Goal: Task Accomplishment & Management: Manage account settings

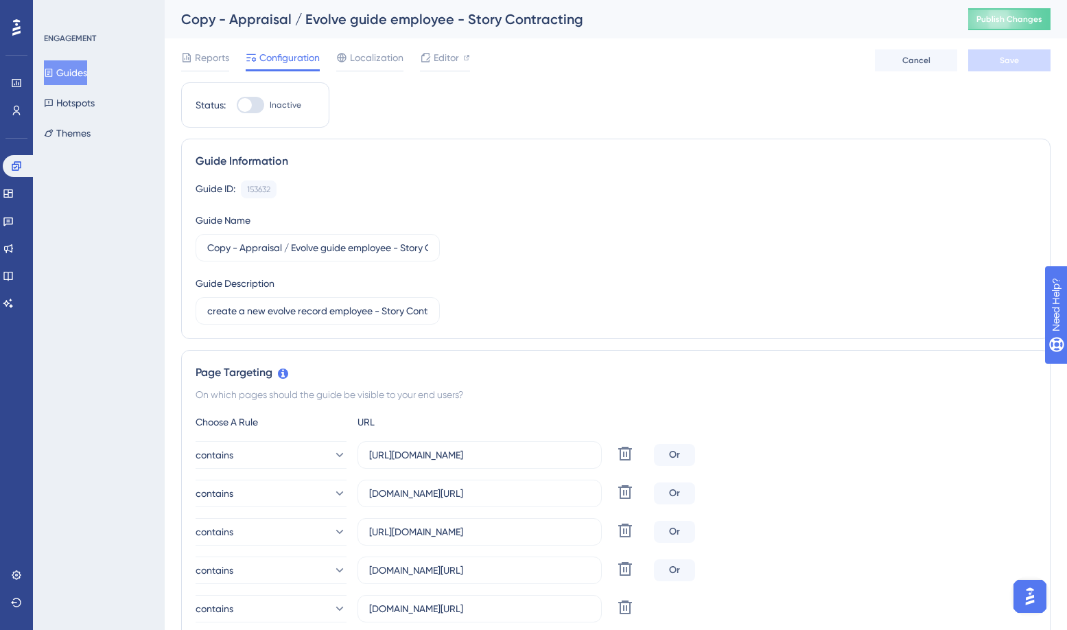
click at [379, 25] on div "Copy - Appraisal / Evolve guide employee - Story Contracting" at bounding box center [557, 19] width 753 height 19
click at [372, 27] on div "Copy - Appraisal / Evolve guide employee - Story Contracting" at bounding box center [557, 19] width 753 height 19
drag, startPoint x: 372, startPoint y: 27, endPoint x: 397, endPoint y: 164, distance: 138.9
click at [397, 164] on div "Guide Information" at bounding box center [616, 161] width 840 height 16
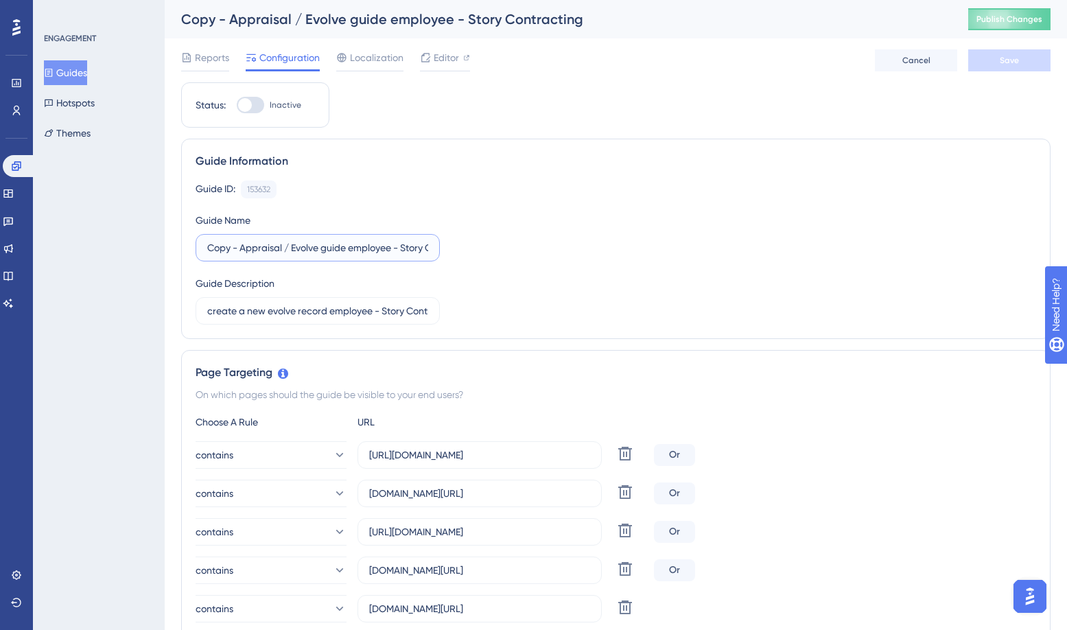
click at [241, 248] on input "Copy - Appraisal / Evolve guide employee - Story Contracting" at bounding box center [317, 247] width 221 height 15
drag, startPoint x: 252, startPoint y: 249, endPoint x: 452, endPoint y: 250, distance: 199.6
click at [452, 250] on div "Guide ID: 153632 Copy Guide Name Appraisal / Evolve guide employee - Story Cont…" at bounding box center [616, 252] width 840 height 144
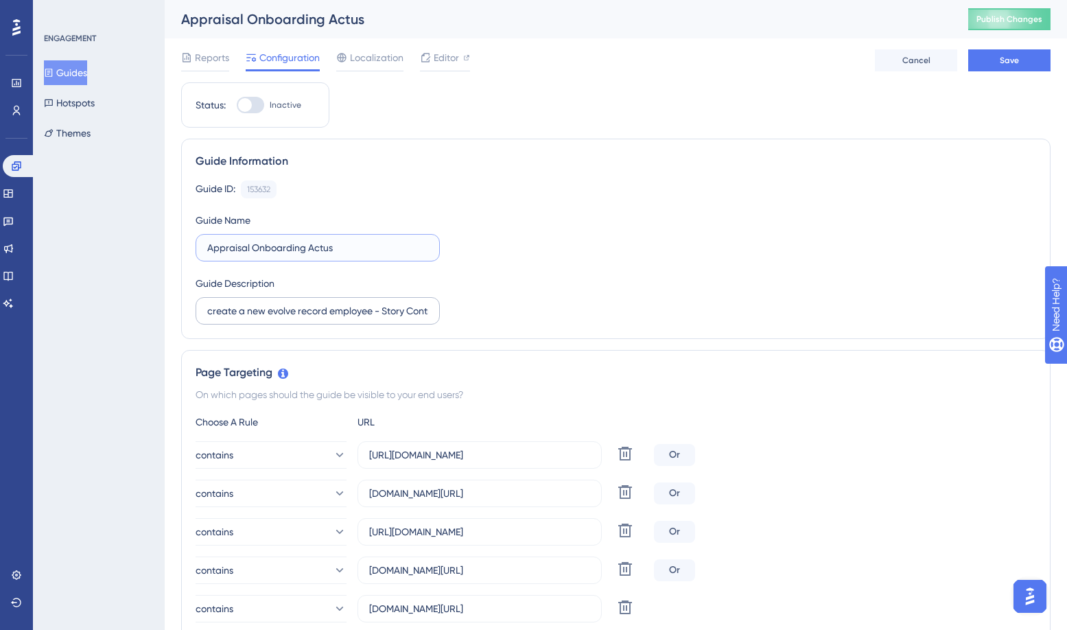
type input "Appraisal Onboarding Actus"
drag, startPoint x: 209, startPoint y: 311, endPoint x: 449, endPoint y: 312, distance: 239.4
click at [449, 312] on div "Guide ID: 153632 Copy Guide Name Appraisal Onboarding Actus Guide Description c…" at bounding box center [616, 252] width 840 height 144
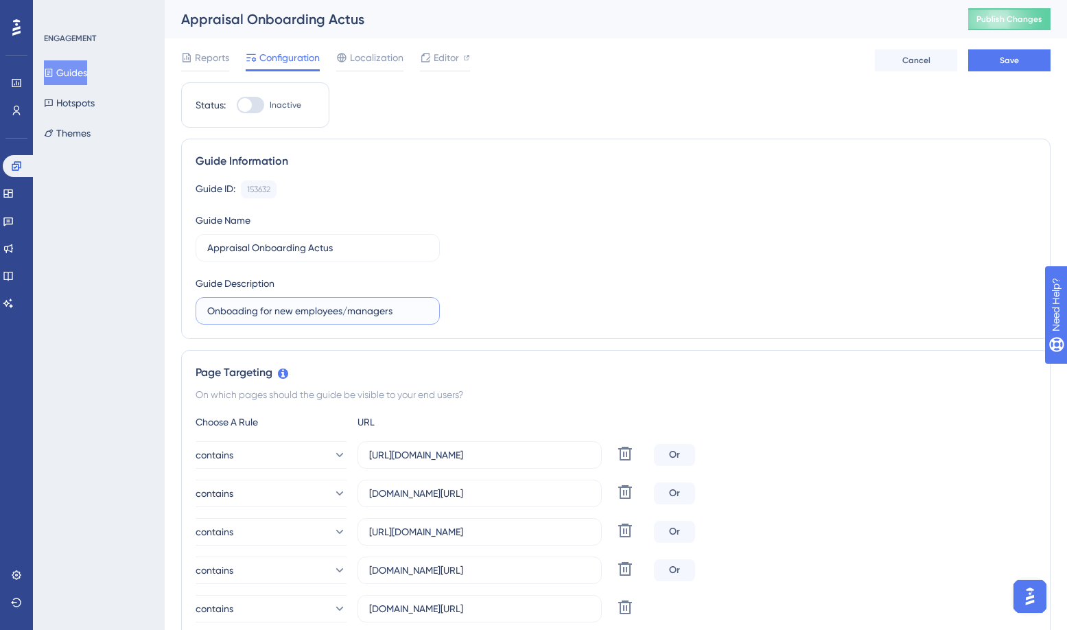
click at [259, 310] on input "Onboading for new employees/managers" at bounding box center [317, 310] width 221 height 15
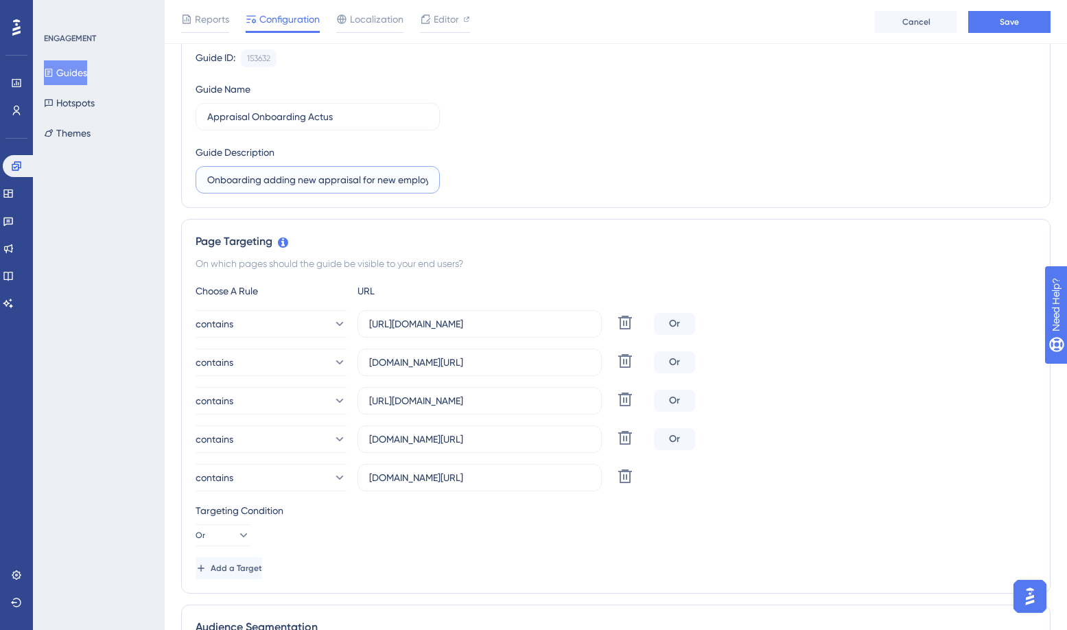
scroll to position [137, 0]
type input "Onboarding adding new appraisal for new employees/managers"
click at [1012, 27] on button "Save" at bounding box center [1009, 22] width 82 height 22
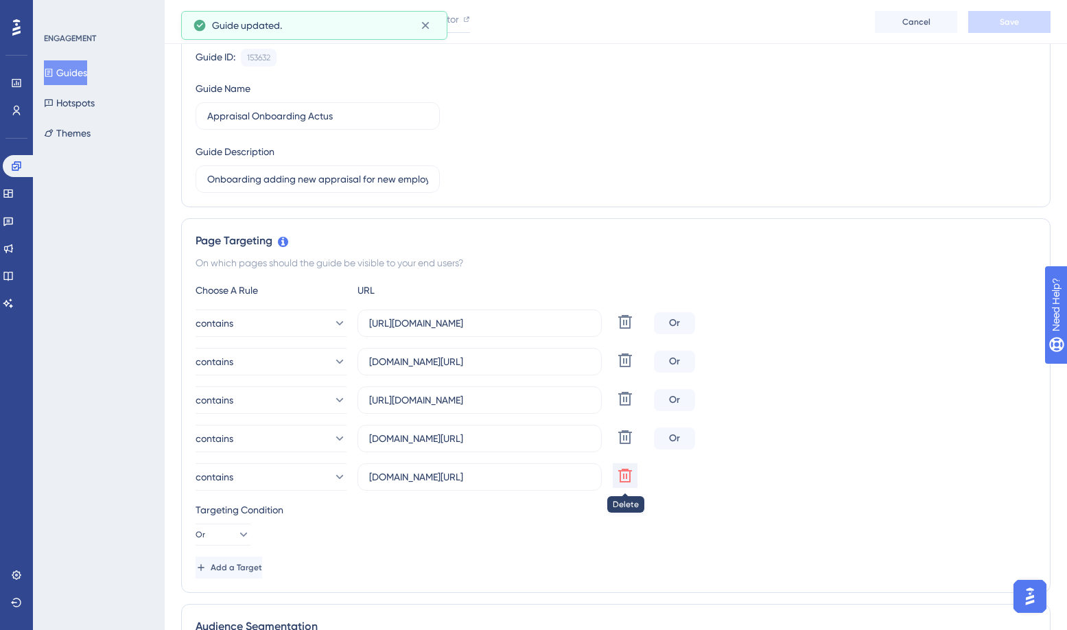
click at [621, 474] on icon at bounding box center [625, 476] width 14 height 14
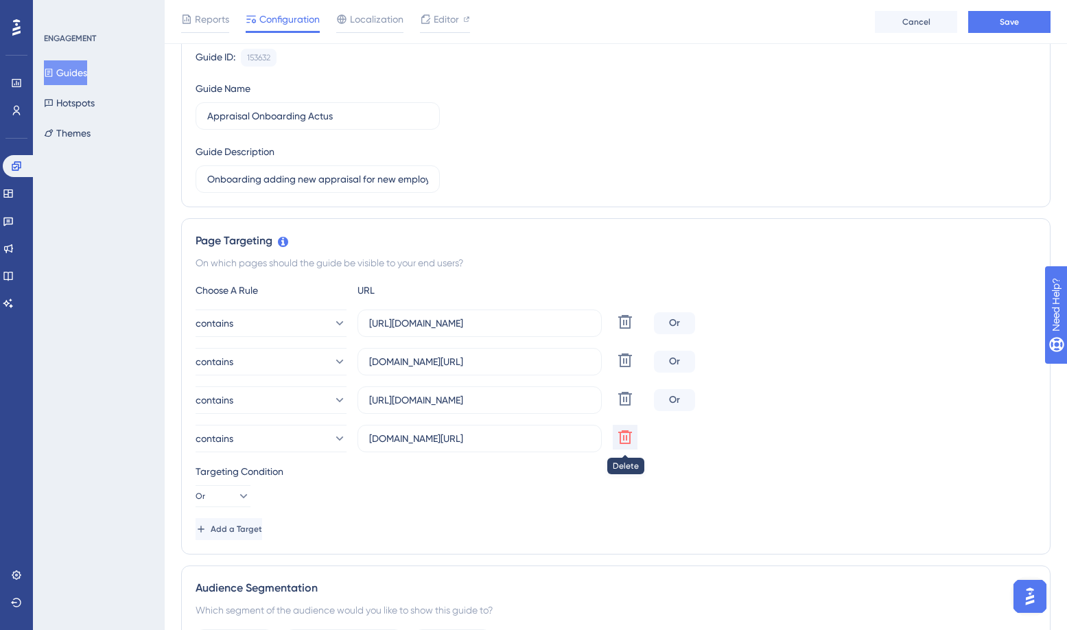
click at [621, 433] on icon at bounding box center [625, 437] width 14 height 14
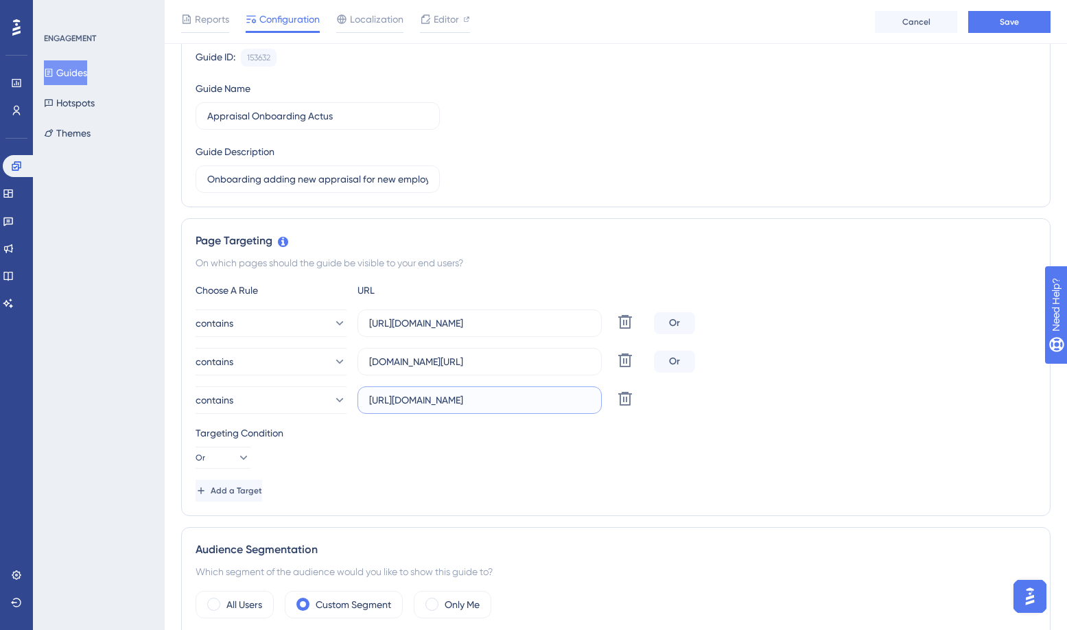
click at [516, 401] on input "[URL][DOMAIN_NAME]" at bounding box center [479, 399] width 221 height 15
drag, startPoint x: 367, startPoint y: 403, endPoint x: 506, endPoint y: 402, distance: 138.6
click at [506, 402] on label "[URL][DOMAIN_NAME]" at bounding box center [479, 399] width 244 height 27
click at [506, 402] on input "[URL][DOMAIN_NAME]" at bounding box center [479, 399] width 221 height 15
click at [503, 402] on input "[URL][DOMAIN_NAME]" at bounding box center [479, 399] width 221 height 15
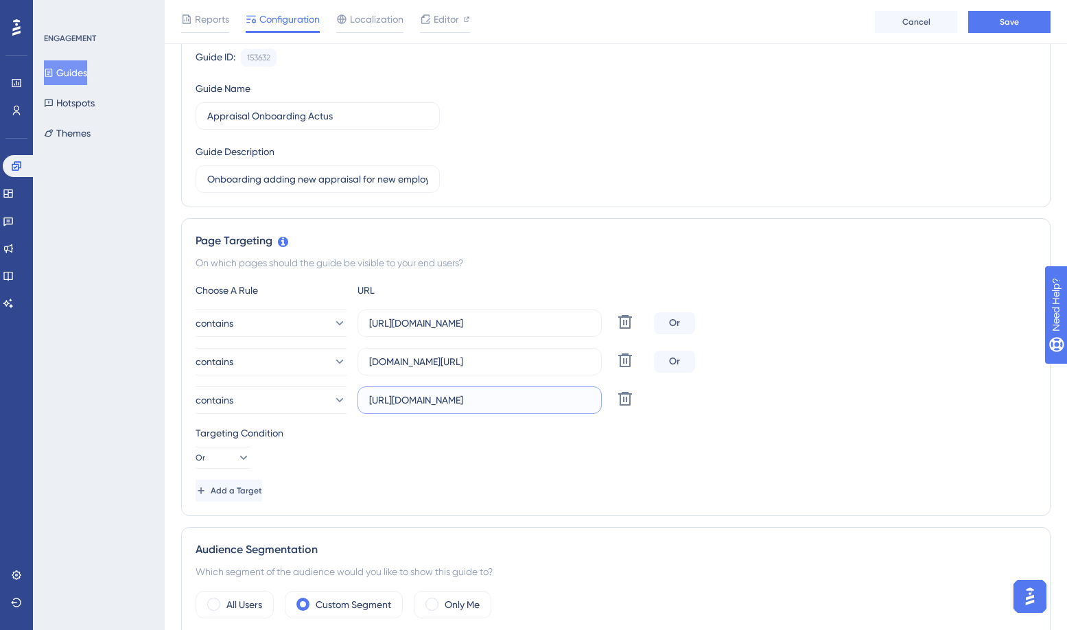
click at [503, 402] on input "[URL][DOMAIN_NAME]" at bounding box center [479, 399] width 221 height 15
click at [412, 468] on div "Targeting Condition Or" at bounding box center [616, 447] width 840 height 44
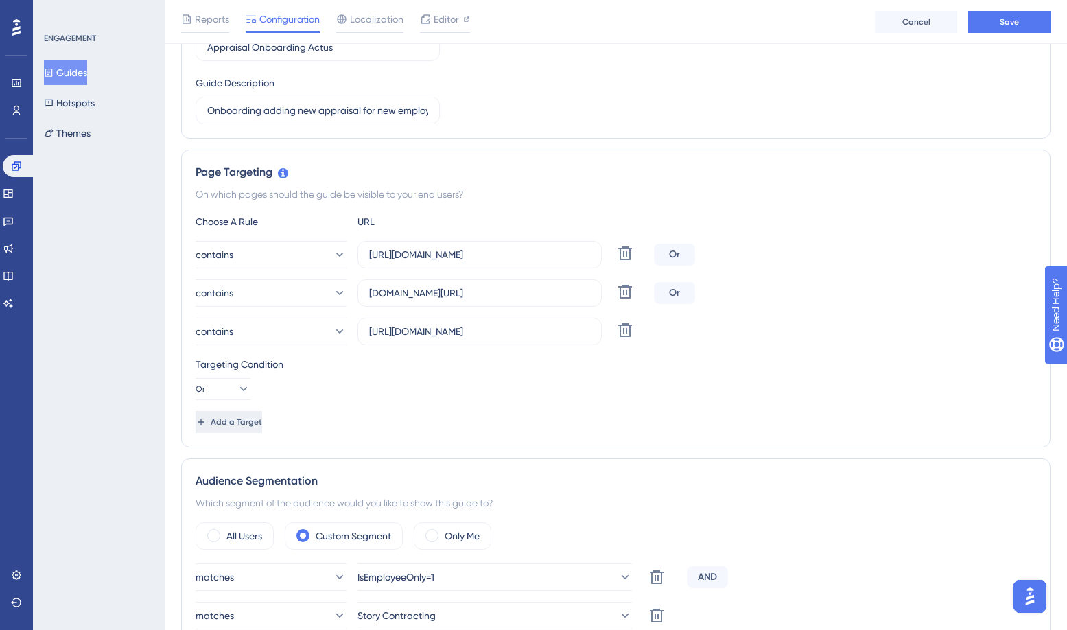
click at [262, 418] on span "Add a Target" at bounding box center [236, 421] width 51 height 11
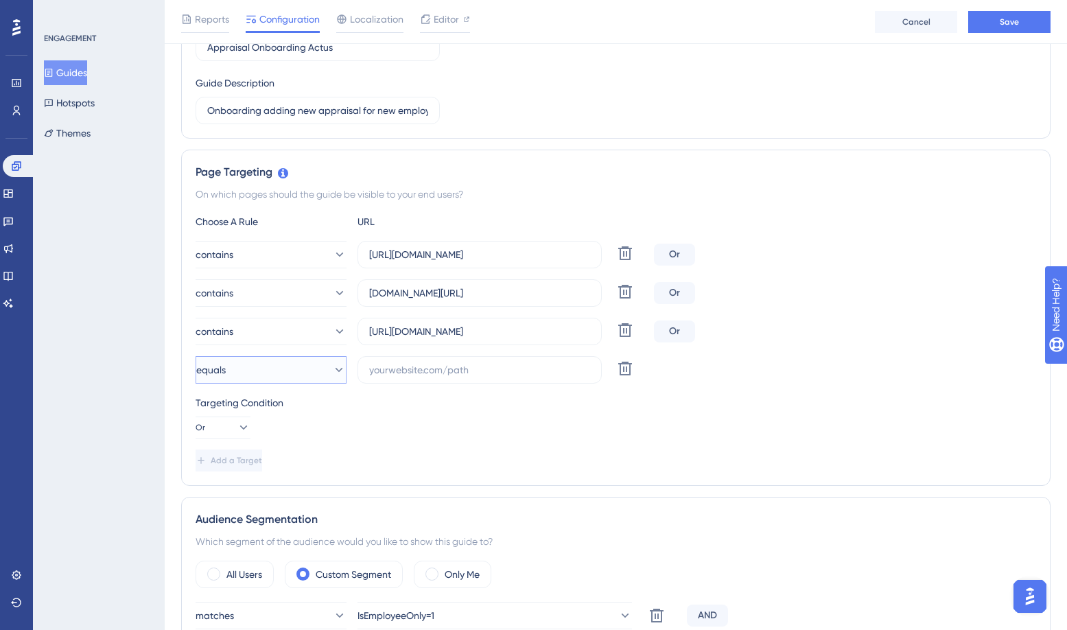
click at [274, 367] on button "equals" at bounding box center [271, 369] width 151 height 27
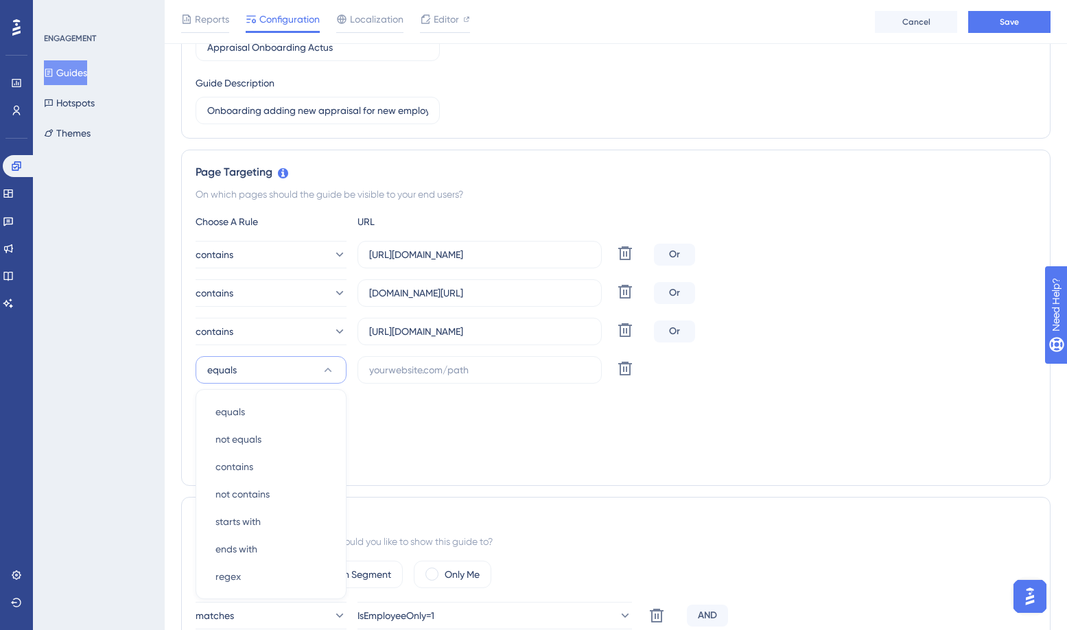
scroll to position [377, 0]
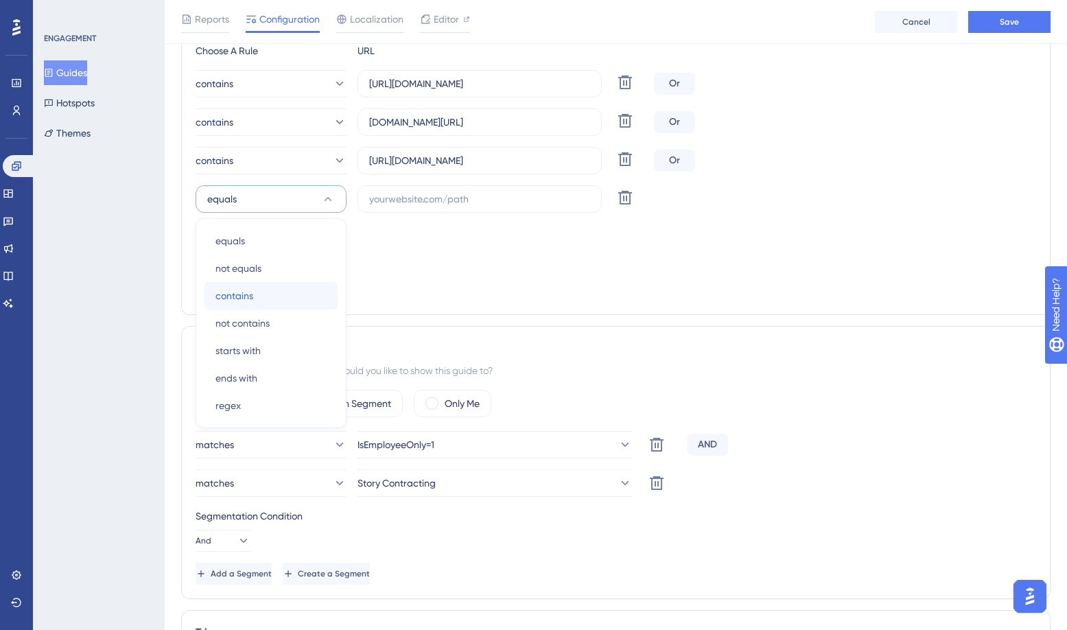
click at [265, 285] on div "contains contains" at bounding box center [270, 295] width 111 height 27
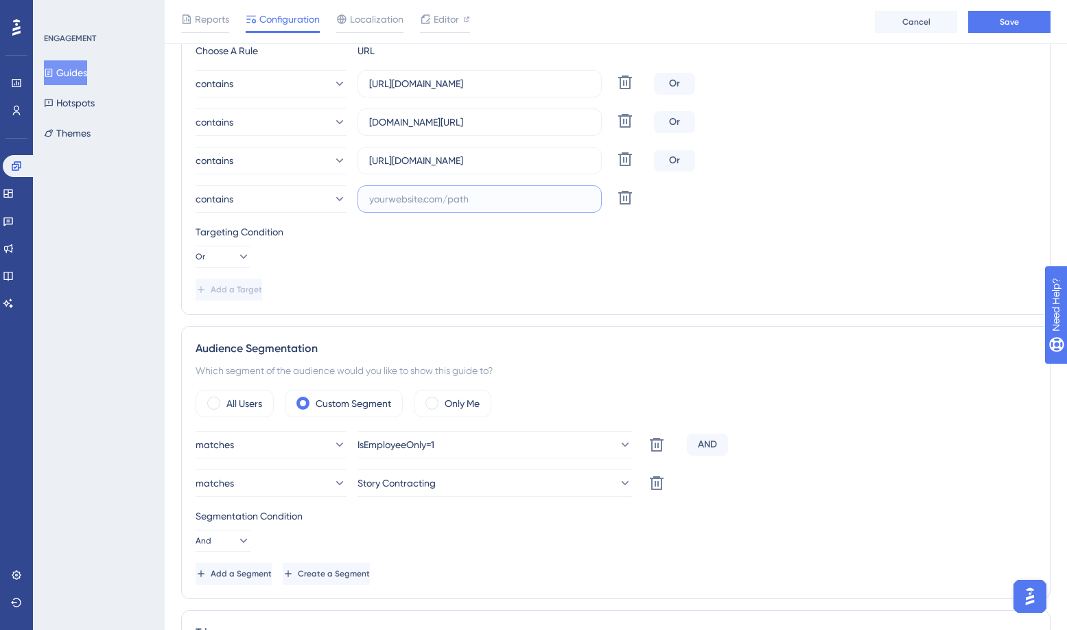
click at [395, 198] on input "text" at bounding box center [479, 198] width 221 height 15
paste input "[URL][DOMAIN_NAME]"
click at [387, 201] on input "[URL][DOMAIN_NAME]" at bounding box center [479, 198] width 221 height 15
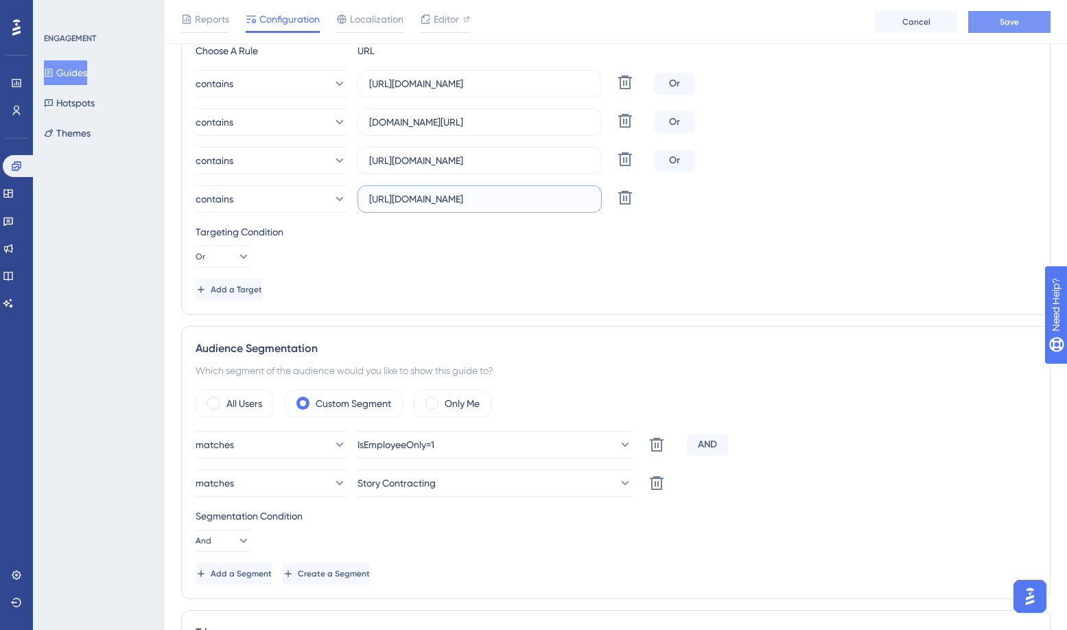
type input "[URL][DOMAIN_NAME]"
click at [993, 23] on button "Save" at bounding box center [1009, 22] width 82 height 22
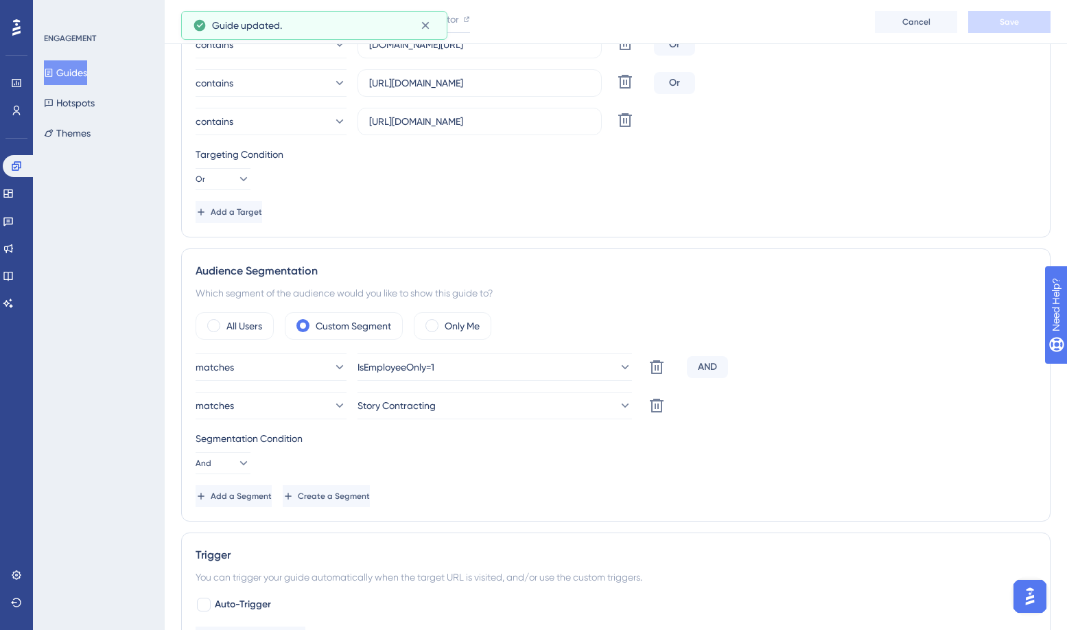
scroll to position [514, 0]
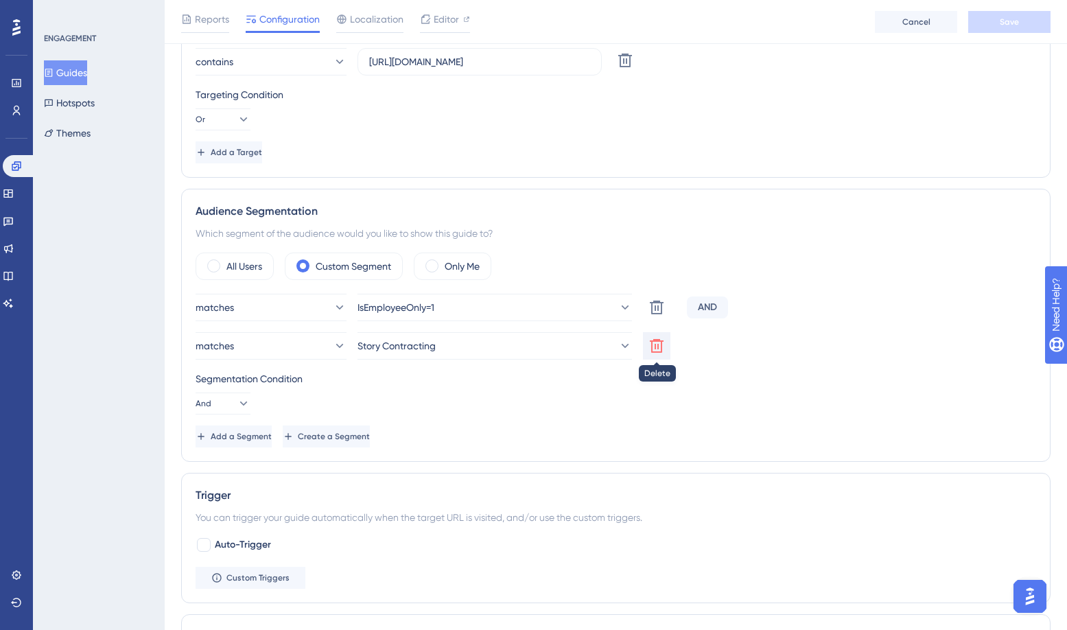
click at [665, 348] on button at bounding box center [656, 345] width 27 height 27
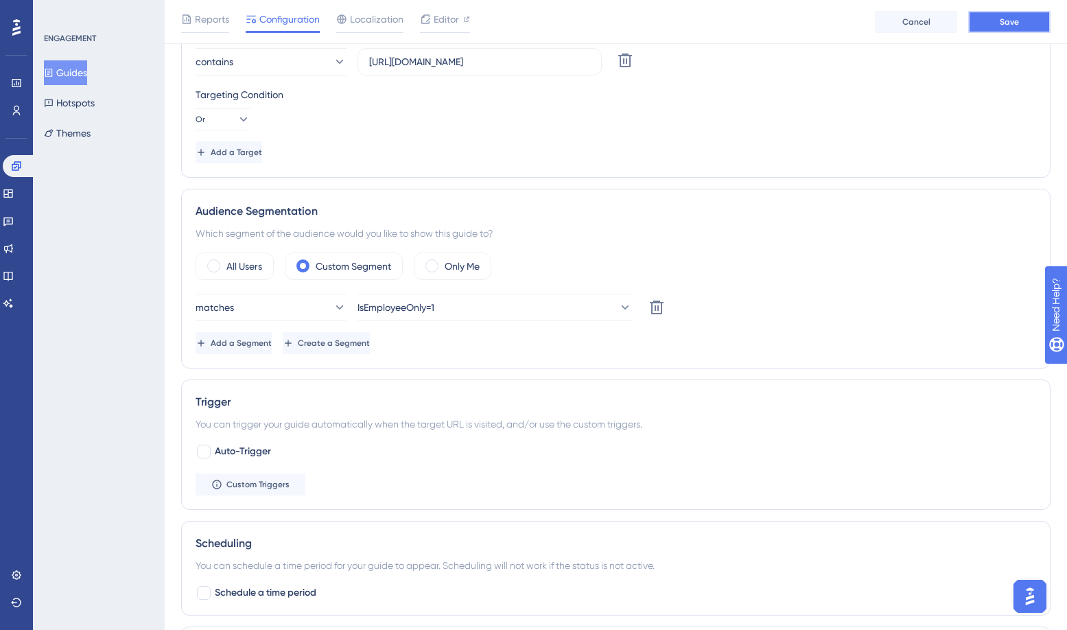
click at [1006, 30] on button "Save" at bounding box center [1009, 22] width 82 height 22
click at [217, 272] on div "All Users" at bounding box center [235, 265] width 78 height 27
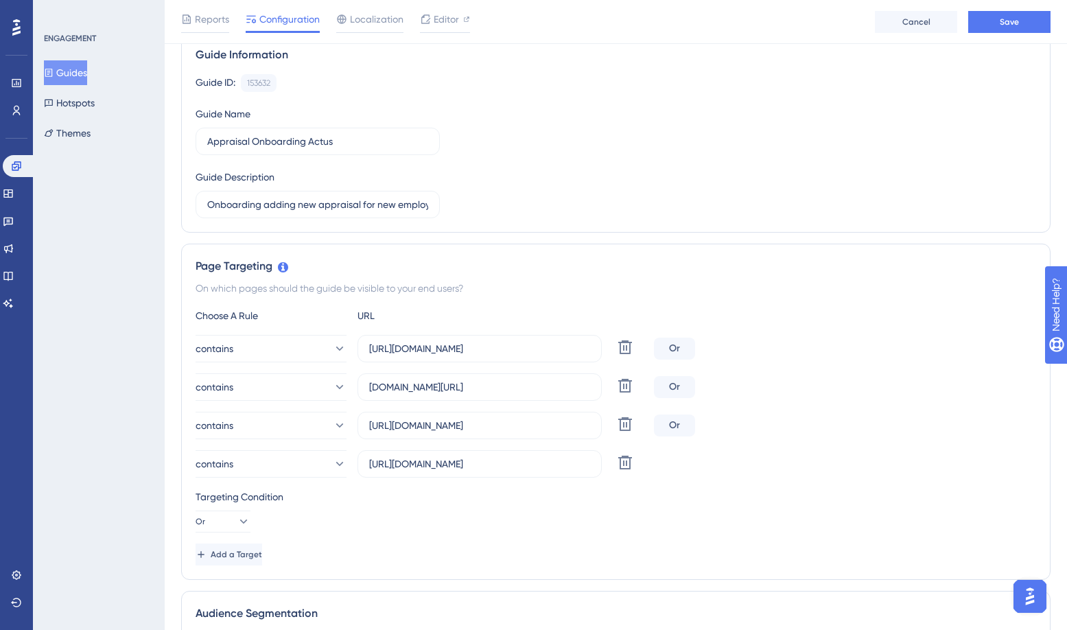
scroll to position [0, 0]
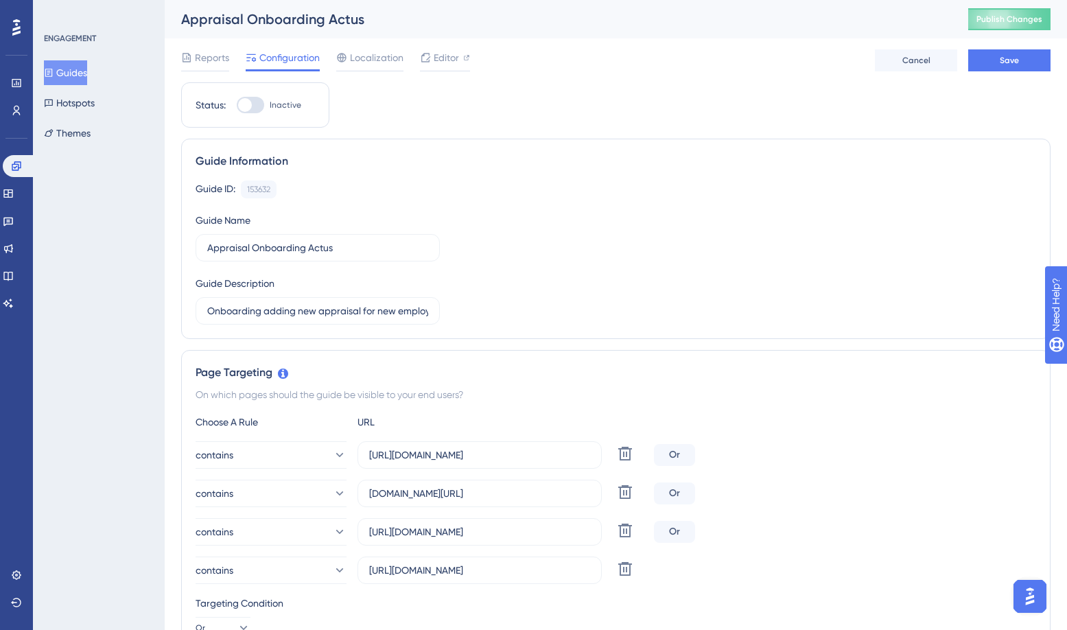
click at [182, 20] on div "Appraisal Onboarding Actus" at bounding box center [557, 19] width 753 height 19
click at [184, 21] on div "Appraisal Onboarding Actus" at bounding box center [557, 19] width 753 height 19
click at [991, 62] on button "Save" at bounding box center [1009, 60] width 82 height 22
click at [348, 253] on input "Appraisal Onboarding Actus" at bounding box center [317, 247] width 221 height 15
click at [343, 252] on input "Appraisal Onboarding Actus (add an appraisal)" at bounding box center [317, 247] width 221 height 15
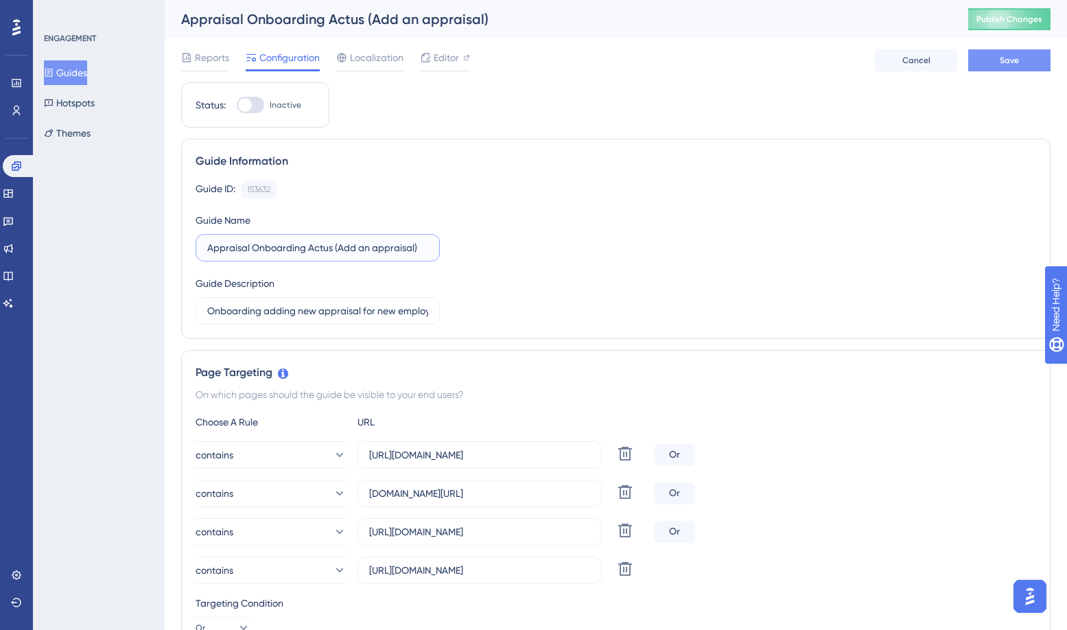
type input "Appraisal Onboarding Actus (Add an appraisal)"
click at [1008, 60] on span "Save" at bounding box center [1009, 60] width 19 height 11
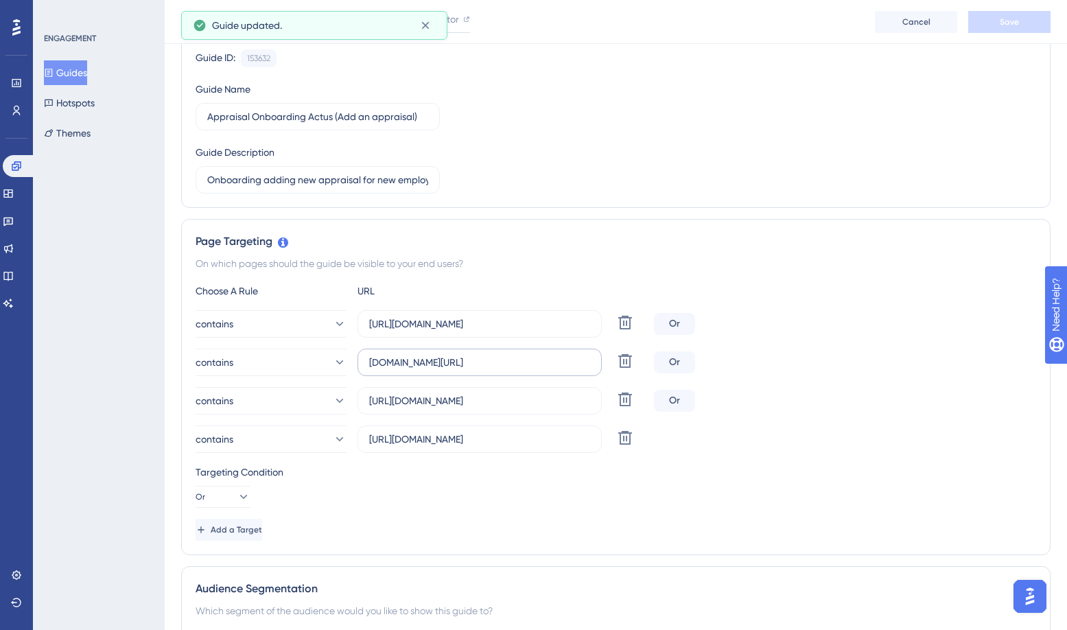
scroll to position [137, 0]
click at [369, 364] on input "[DOMAIN_NAME][URL]" at bounding box center [479, 361] width 221 height 15
click at [406, 400] on input "[URL][DOMAIN_NAME]" at bounding box center [479, 399] width 221 height 15
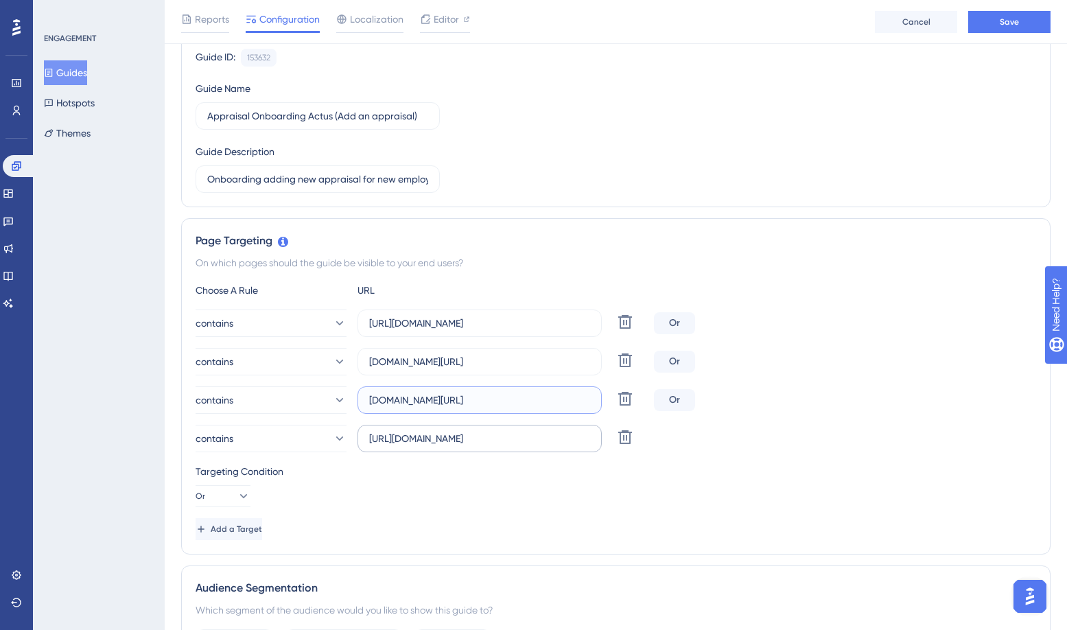
type input "[DOMAIN_NAME][URL]"
click at [405, 438] on input "[URL][DOMAIN_NAME]" at bounding box center [479, 438] width 221 height 15
type input "[DOMAIN_NAME][URL]"
click at [396, 327] on input "[URL][DOMAIN_NAME]" at bounding box center [479, 323] width 221 height 15
type input "[DOMAIN_NAME][URL]"
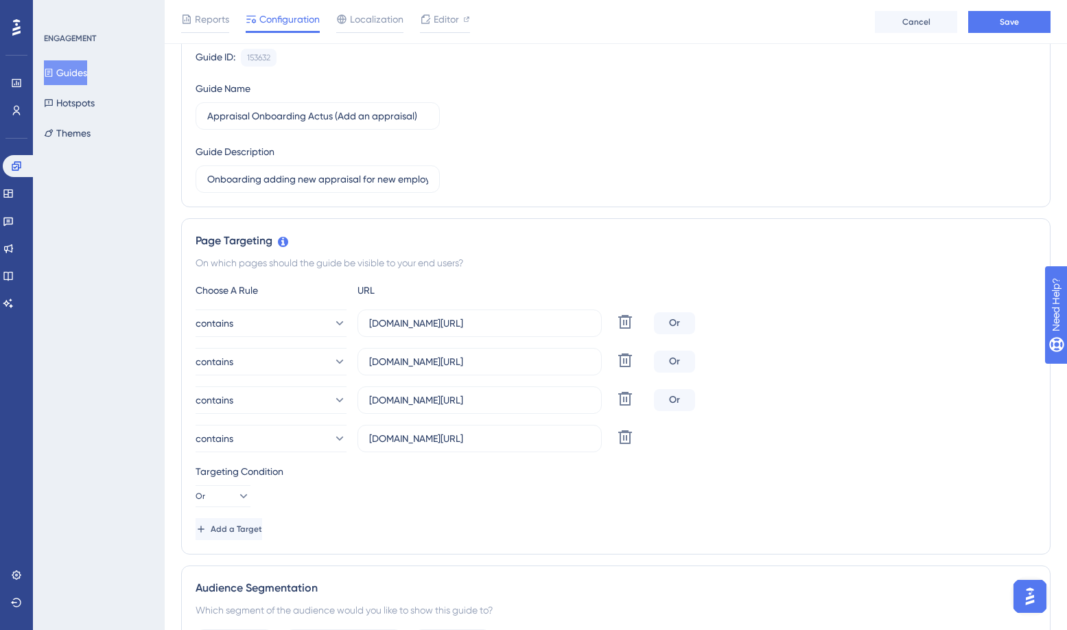
click at [1020, 9] on div "Reports Configuration Localization Editor Cancel Save" at bounding box center [616, 22] width 902 height 44
click at [1016, 21] on span "Save" at bounding box center [1009, 21] width 19 height 11
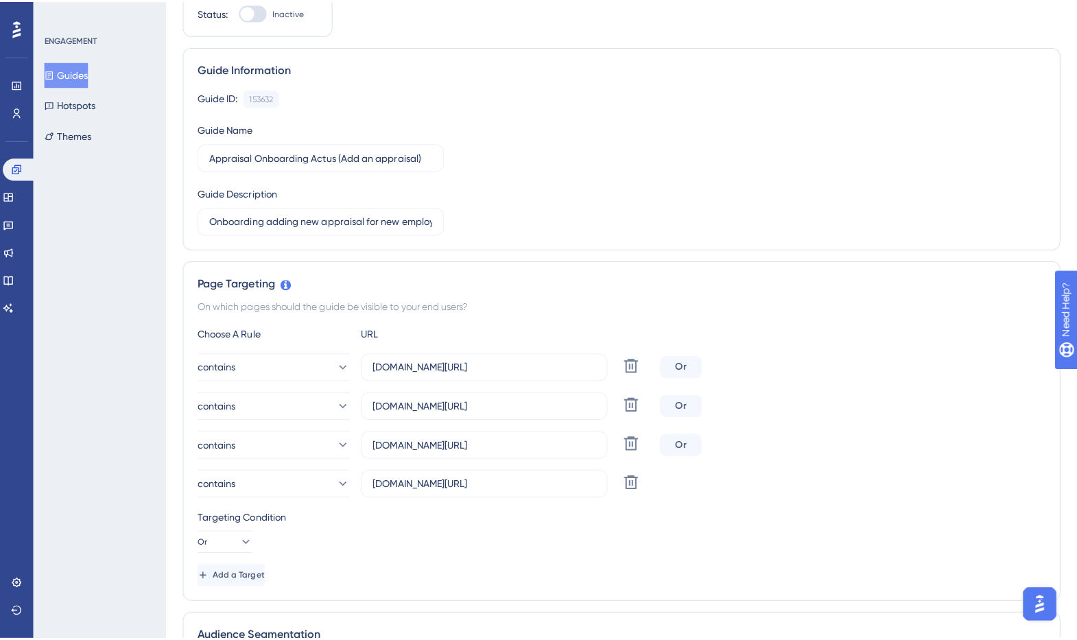
scroll to position [0, 0]
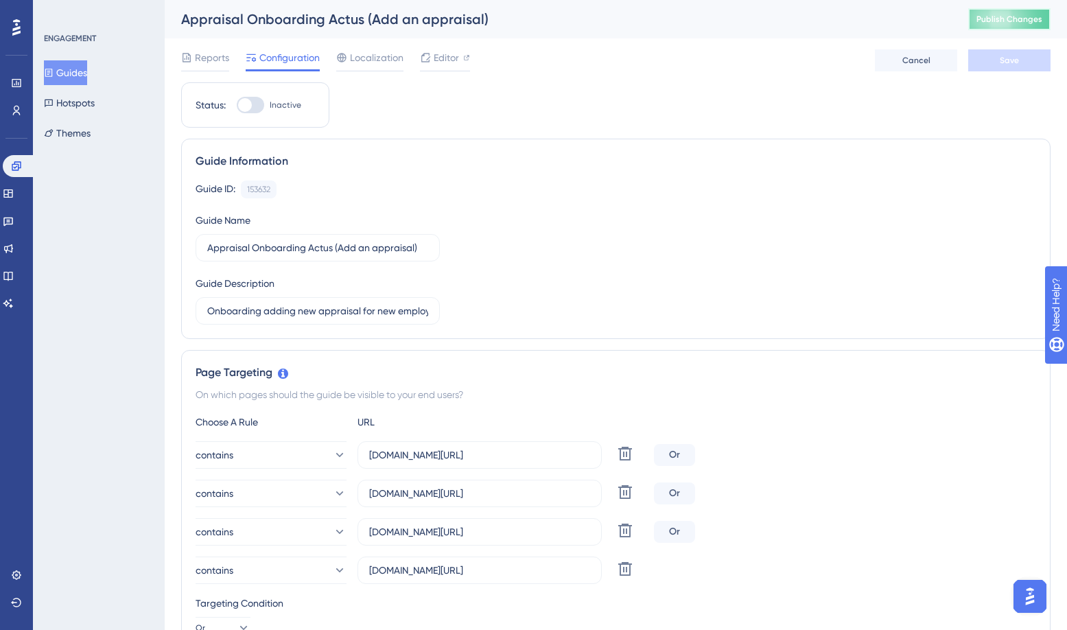
click at [1007, 23] on span "Publish Changes" at bounding box center [1009, 19] width 66 height 11
click at [10, 191] on link at bounding box center [8, 193] width 11 height 22
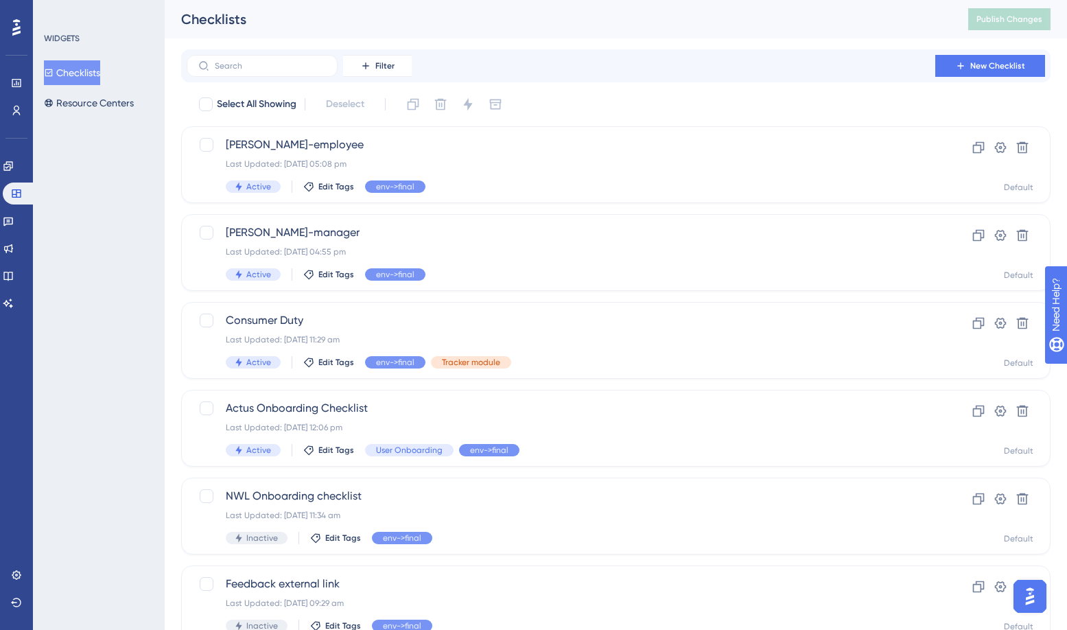
click at [78, 68] on button "Checklists" at bounding box center [72, 72] width 56 height 25
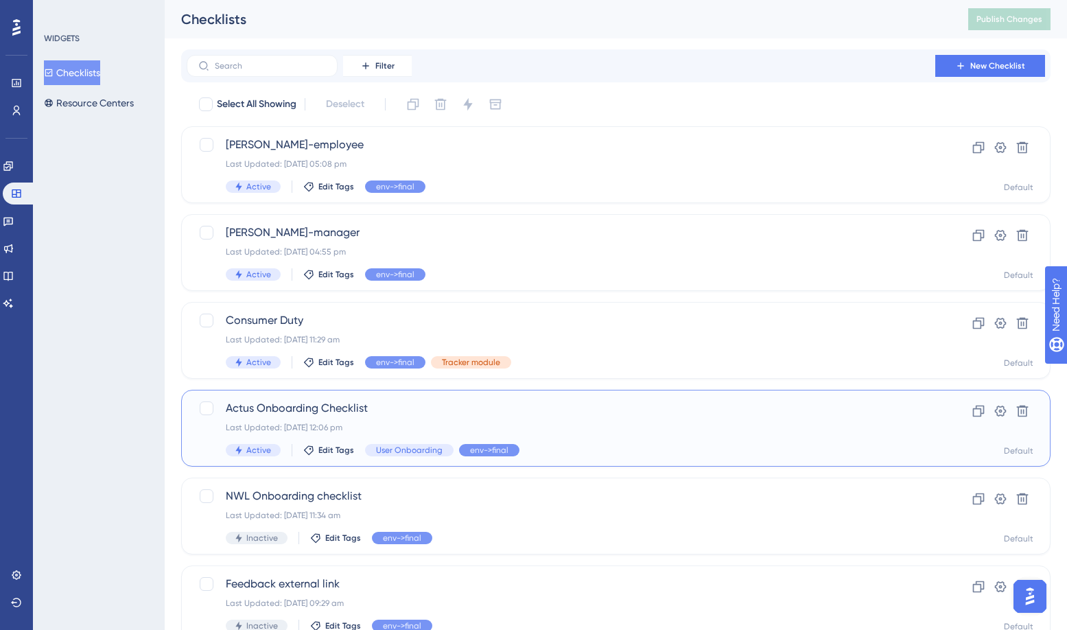
click at [325, 412] on span "Actus Onboarding Checklist" at bounding box center [561, 408] width 670 height 16
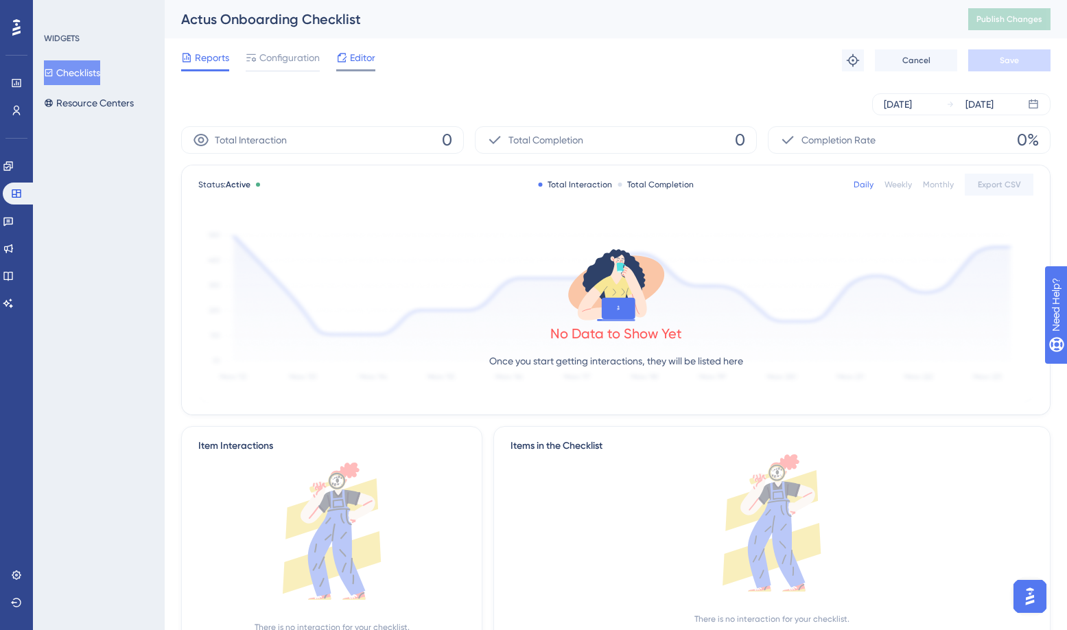
click at [370, 60] on span "Editor" at bounding box center [362, 57] width 25 height 16
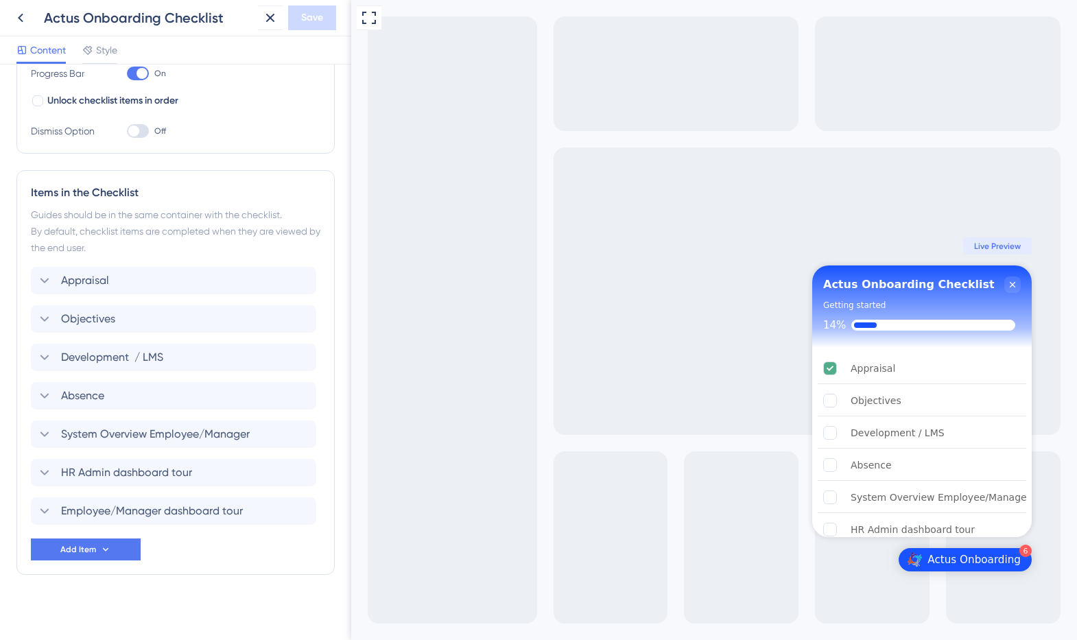
scroll to position [249, 0]
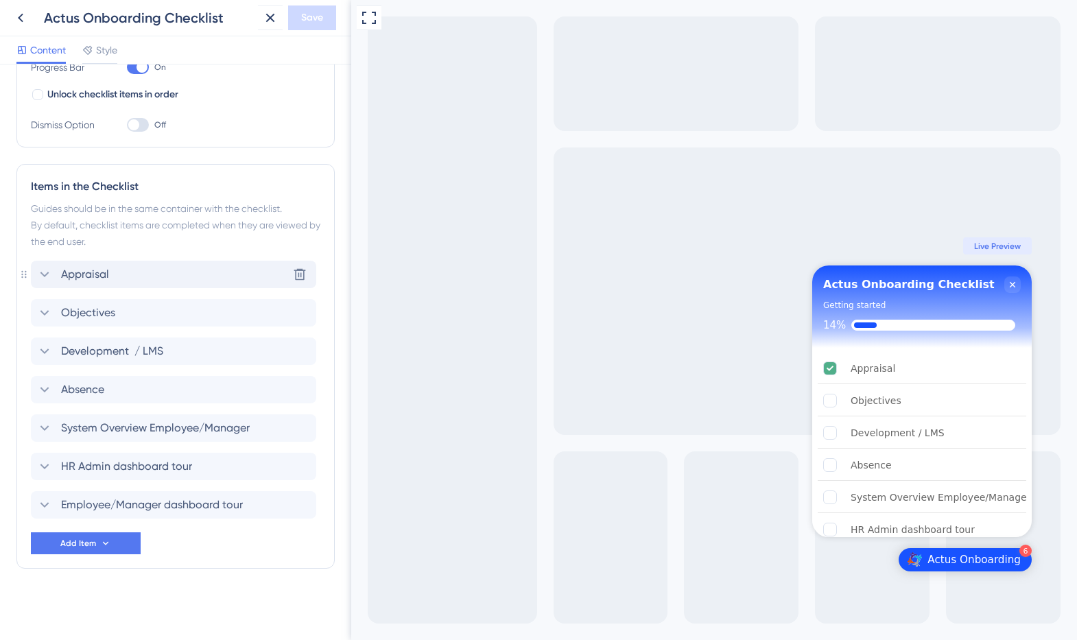
click at [119, 276] on div "Appraisal Delete" at bounding box center [173, 274] width 285 height 27
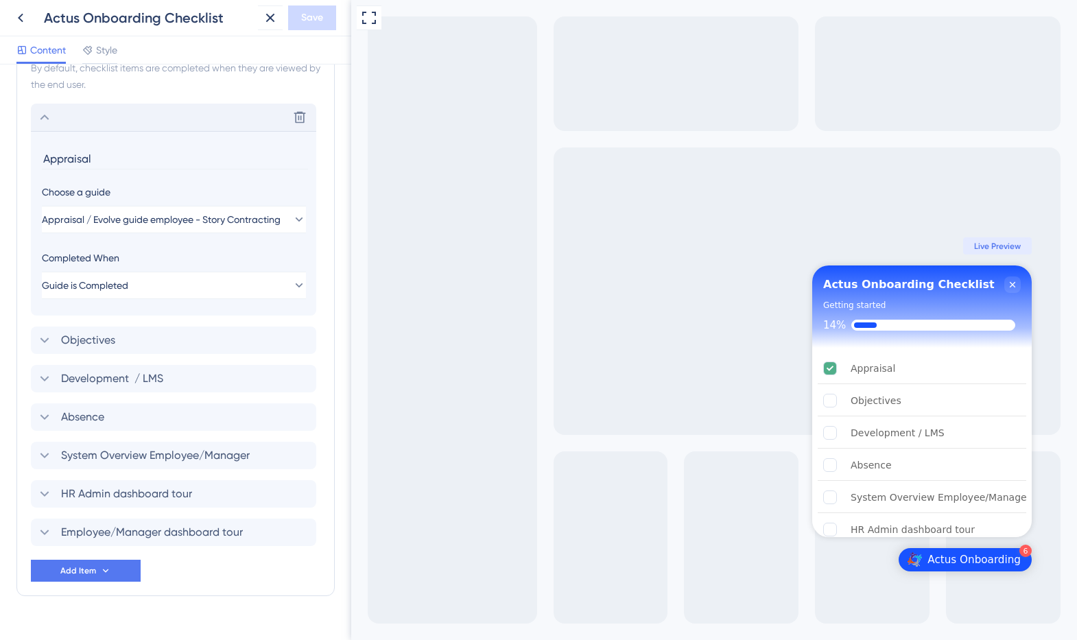
scroll to position [434, 0]
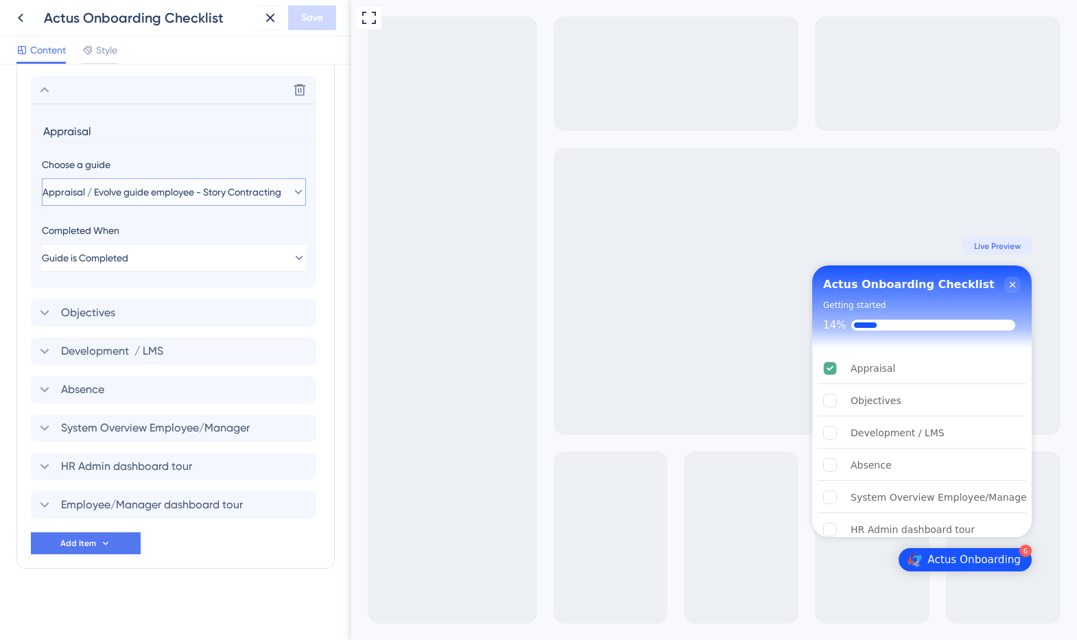
click at [294, 186] on icon at bounding box center [299, 192] width 14 height 14
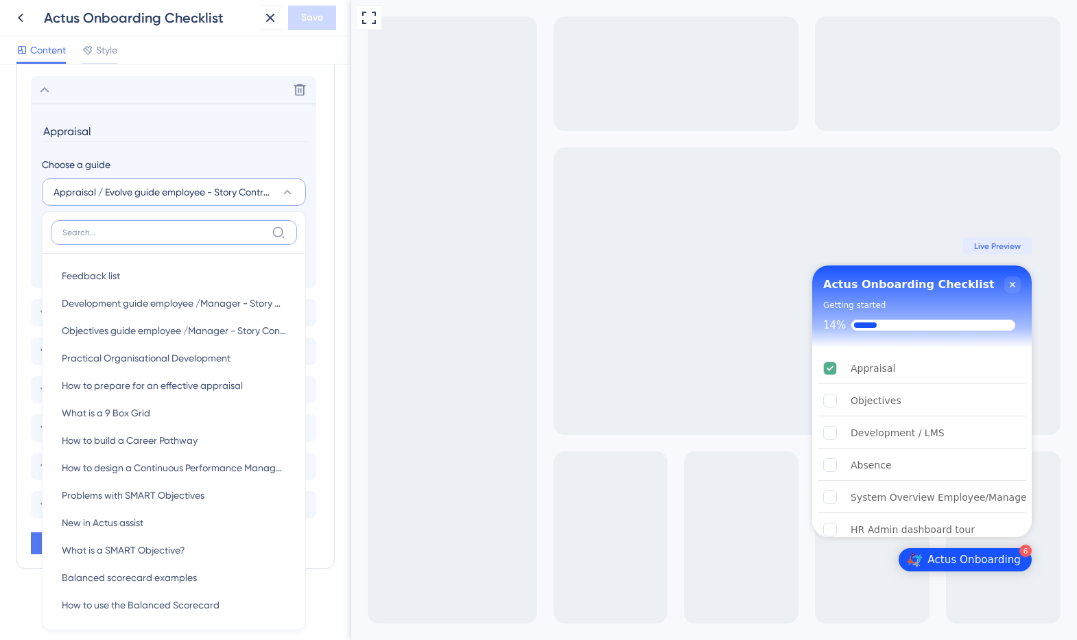
scroll to position [486, 0]
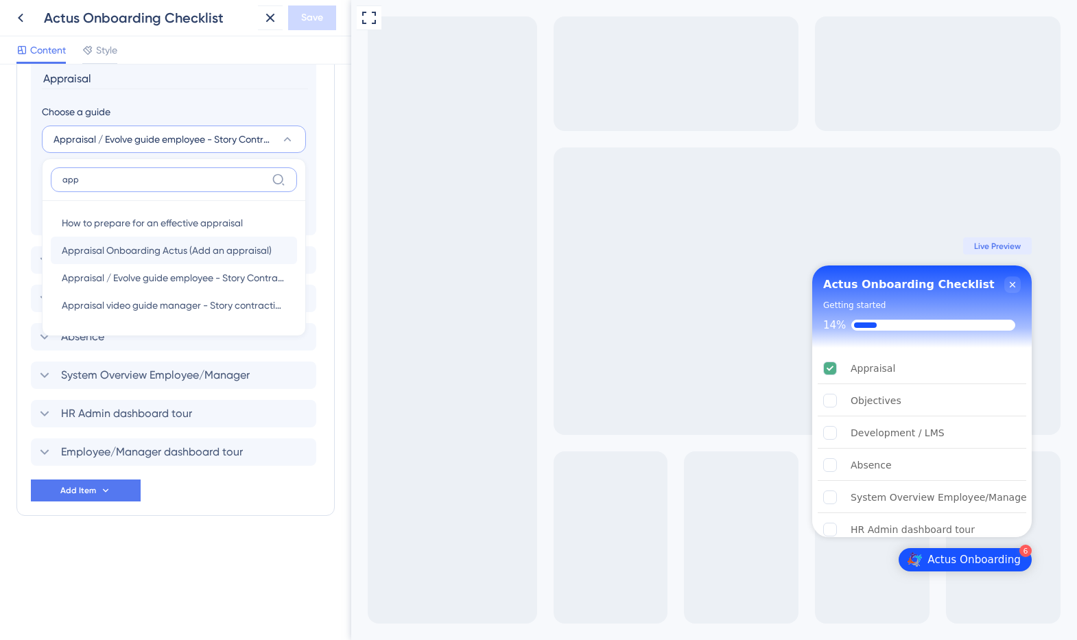
type input "app"
click at [239, 256] on span "Appraisal Onboarding Actus (Add an appraisal)" at bounding box center [167, 250] width 210 height 16
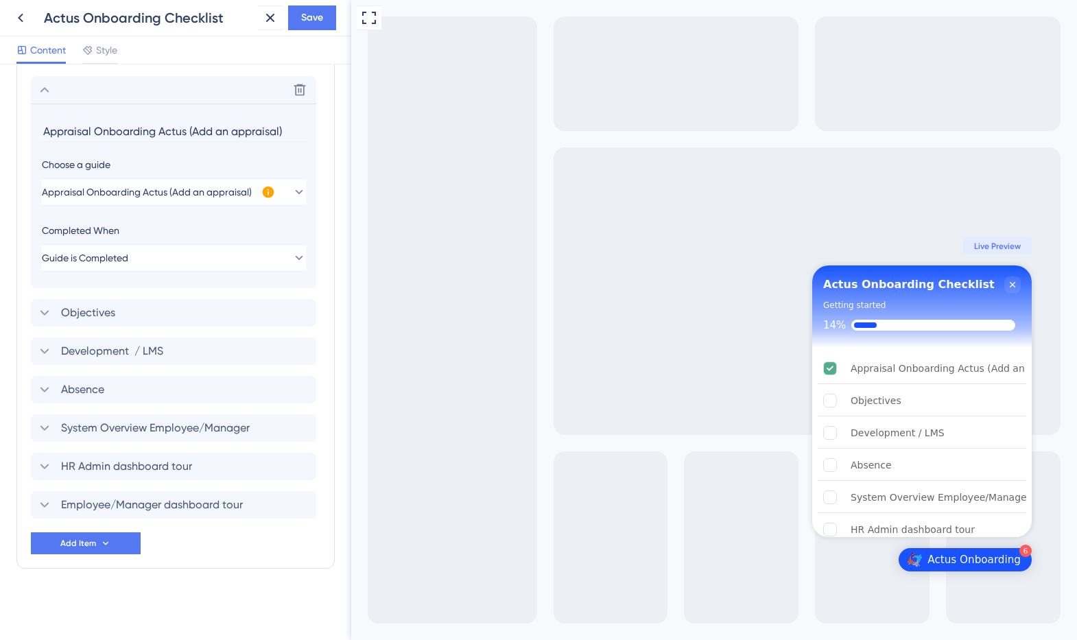
scroll to position [434, 0]
click at [272, 190] on icon at bounding box center [269, 193] width 12 height 12
click at [200, 190] on span "Appraisal Onboarding Actus (Add an appraisal)" at bounding box center [148, 192] width 210 height 16
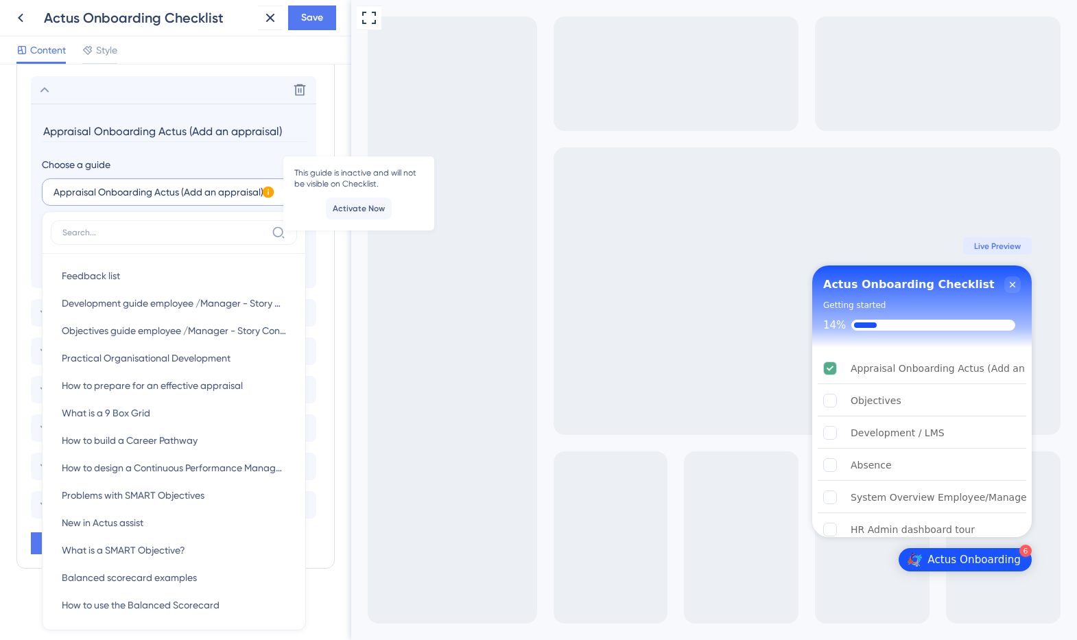
scroll to position [461, 0]
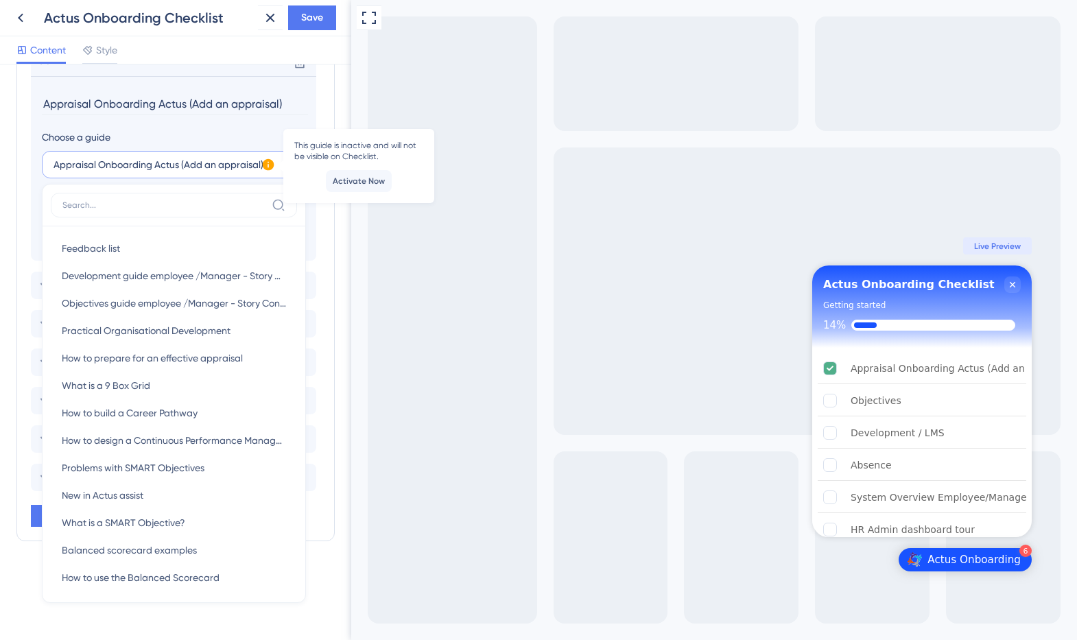
click at [216, 106] on input "Appraisal Onboarding Actus (Add an appraisal)" at bounding box center [175, 103] width 266 height 21
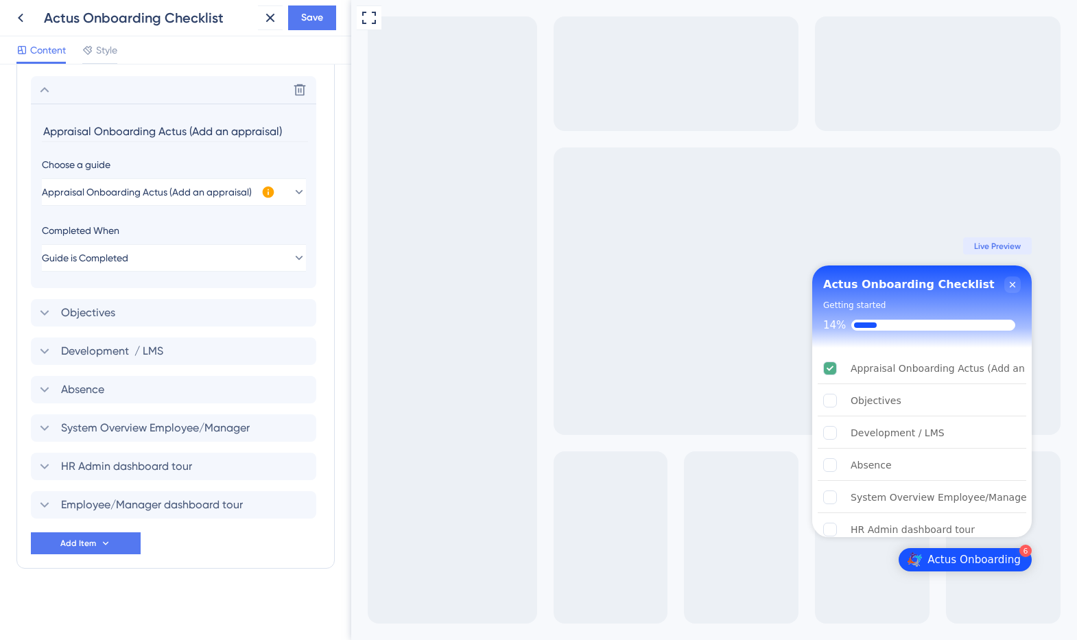
scroll to position [434, 0]
drag, startPoint x: 189, startPoint y: 132, endPoint x: 93, endPoint y: 133, distance: 95.4
click at [93, 133] on input "Appraisal Onboarding Actus (Add an appraisal)" at bounding box center [175, 131] width 266 height 21
drag, startPoint x: 199, startPoint y: 134, endPoint x: 35, endPoint y: 133, distance: 164.0
click at [35, 133] on section "Appraisal (Add an appraisal) Choose a guide Appraisal Onboarding Actus (Add an …" at bounding box center [173, 196] width 285 height 185
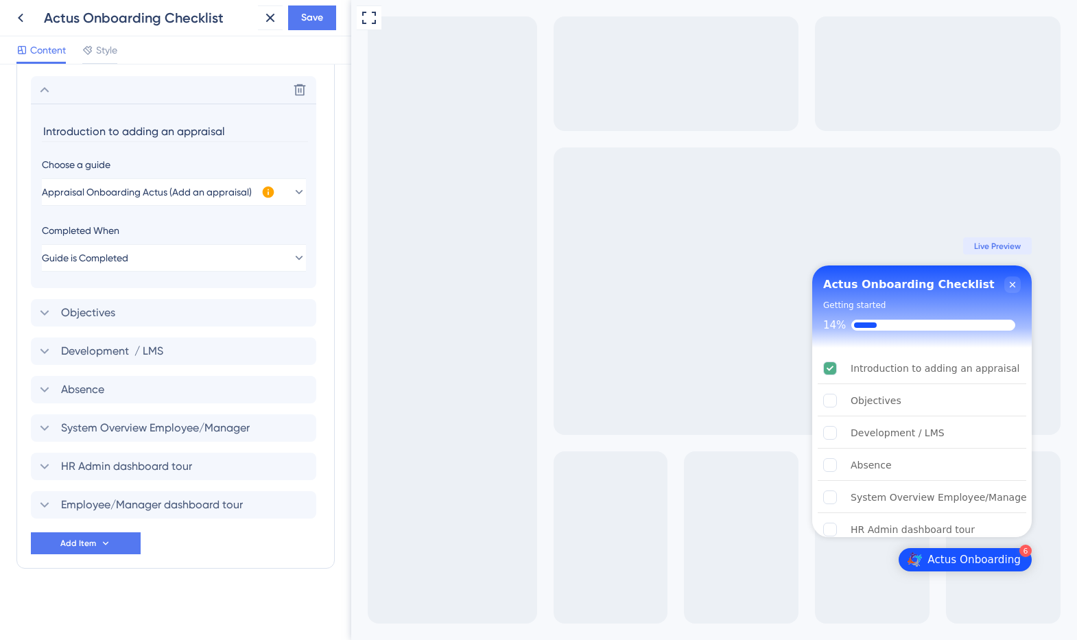
click at [227, 134] on input "Introduction to adding an appraisal" at bounding box center [175, 131] width 266 height 21
click at [310, 25] on span "Save" at bounding box center [312, 18] width 22 height 16
click at [224, 195] on span "Appraisal Onboarding Actus (Add an appraisal)" at bounding box center [148, 192] width 210 height 16
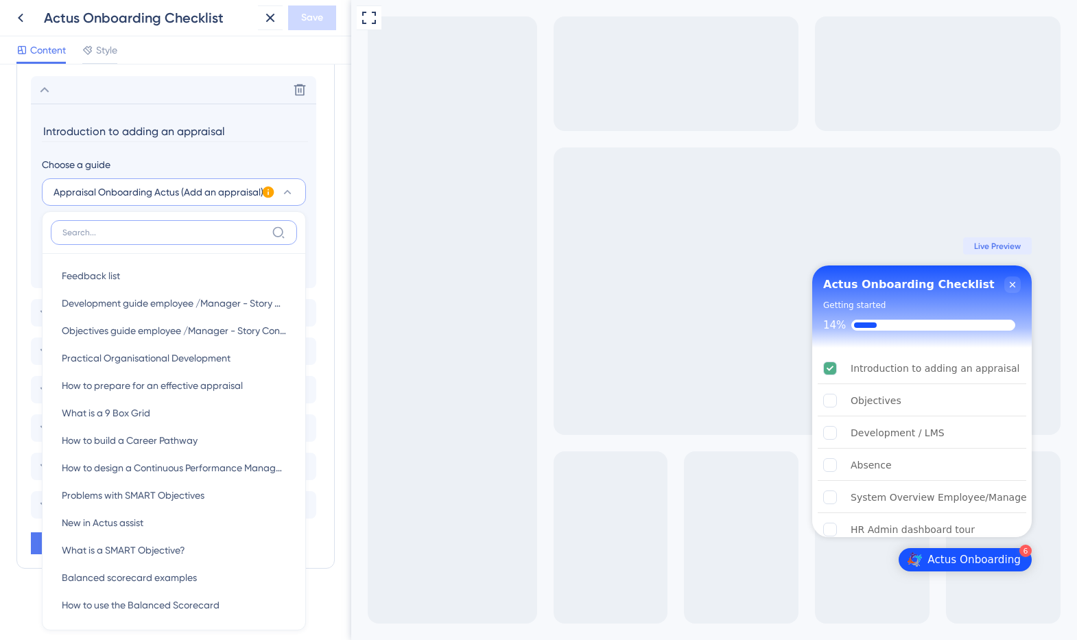
scroll to position [414, 0]
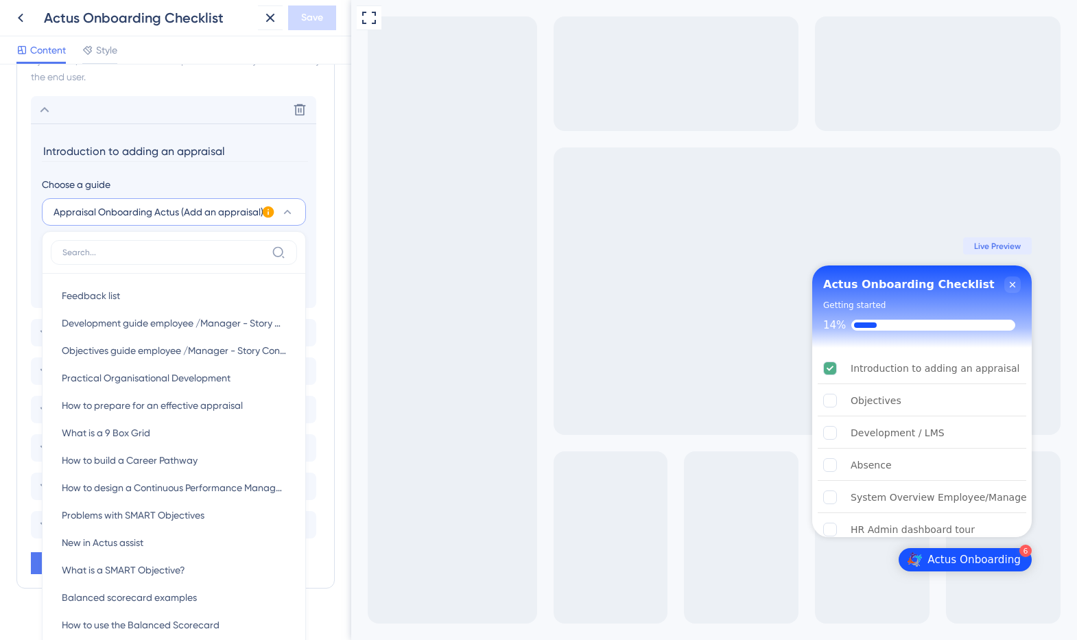
drag, startPoint x: 226, startPoint y: 153, endPoint x: 73, endPoint y: 152, distance: 153.0
click at [19, 150] on div "Items in the Checklist Guides should be in the same container with the checklis…" at bounding box center [175, 293] width 318 height 589
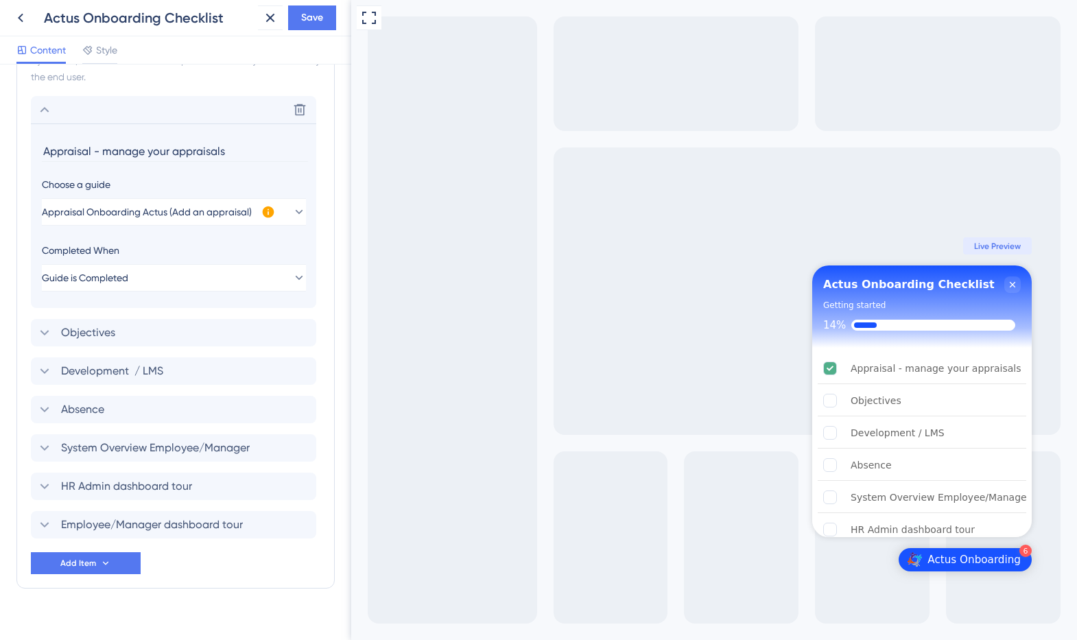
click at [100, 152] on input "Appraisal - manage your appraisals" at bounding box center [175, 151] width 266 height 21
type input "Appraisal - how to manage your appraisals"
click at [316, 21] on span "Save" at bounding box center [312, 18] width 22 height 16
click at [86, 45] on icon at bounding box center [87, 50] width 11 height 11
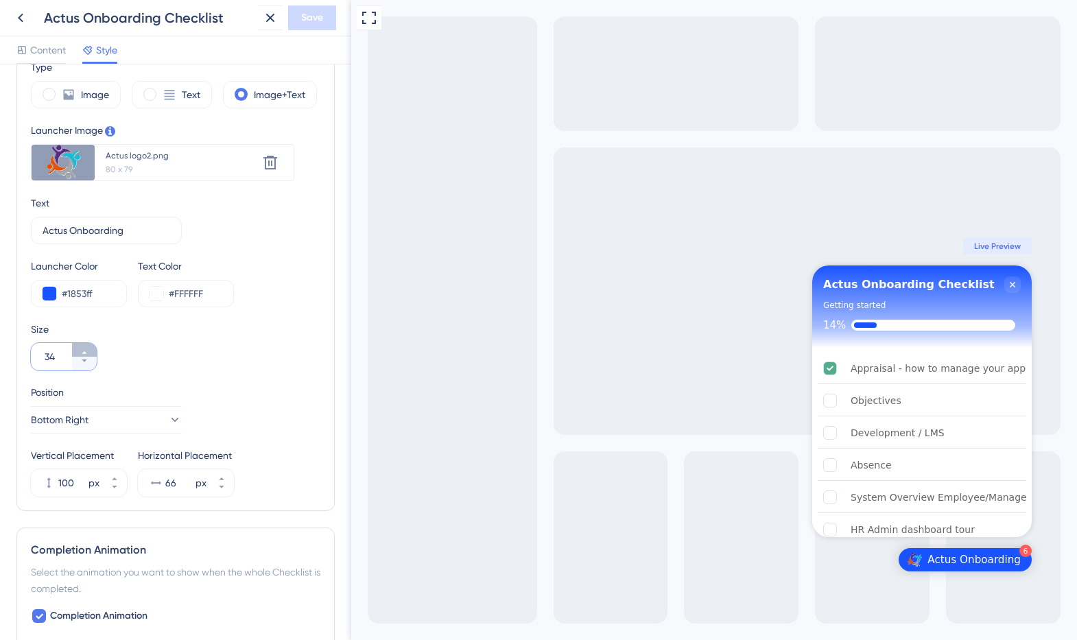
click at [88, 351] on button "34" at bounding box center [84, 350] width 25 height 14
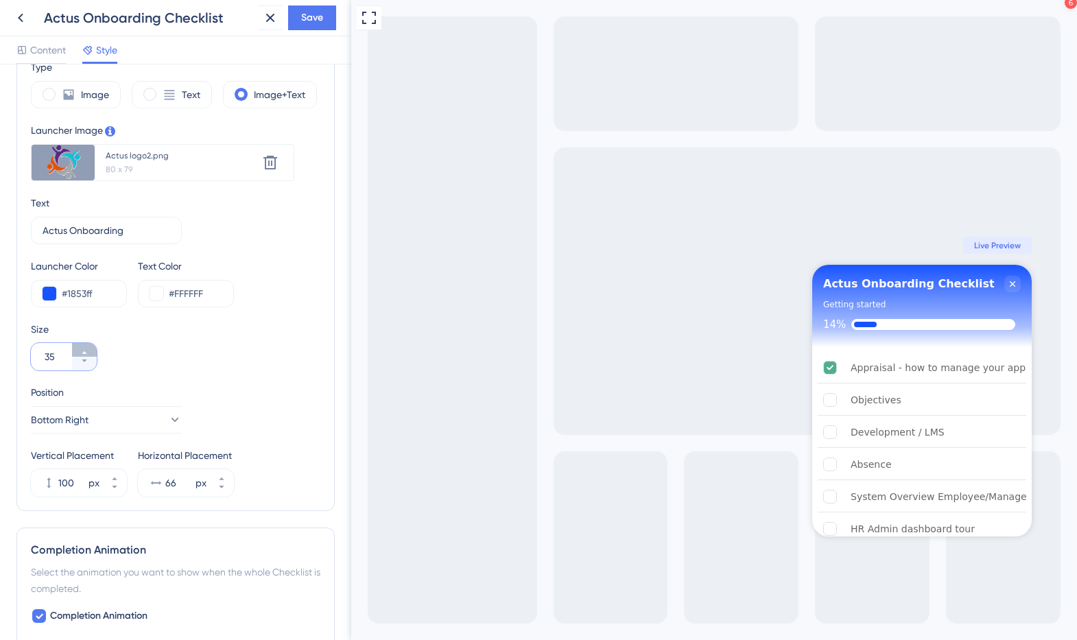
click at [88, 351] on button "35" at bounding box center [84, 350] width 25 height 14
click at [88, 367] on button "36" at bounding box center [84, 364] width 25 height 14
click at [88, 367] on button "35" at bounding box center [84, 364] width 25 height 14
type input "34"
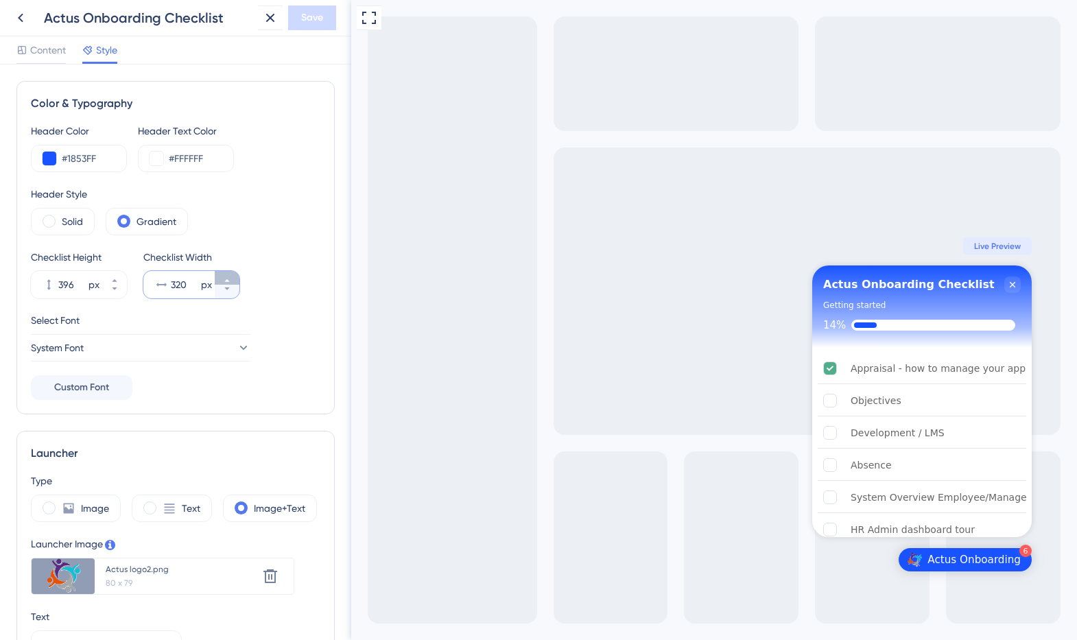
click at [228, 279] on icon at bounding box center [227, 280] width 8 height 8
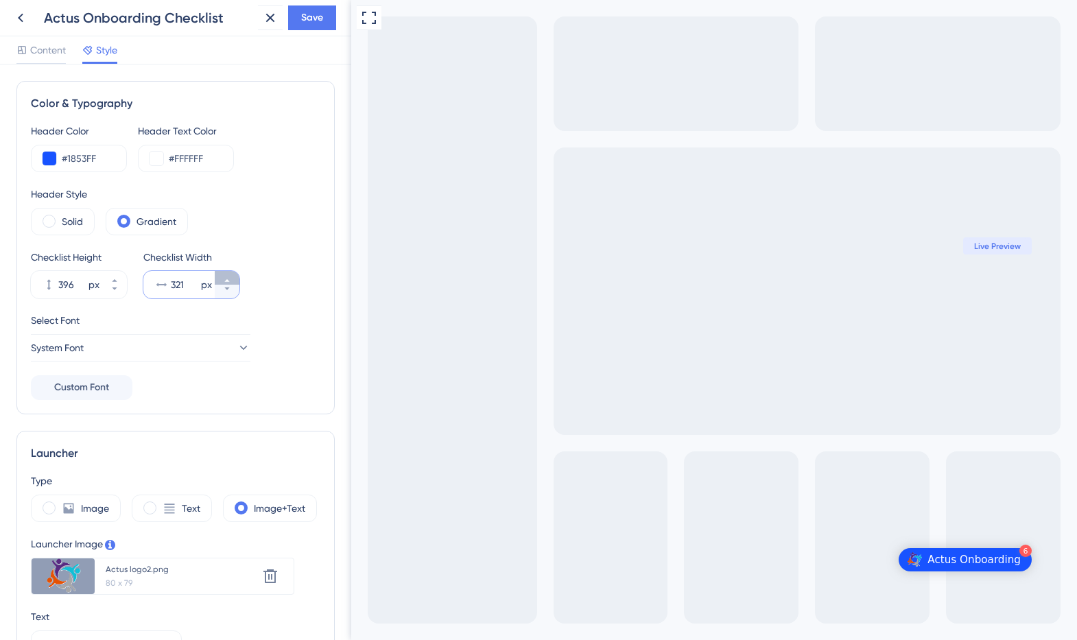
click at [228, 279] on icon at bounding box center [227, 280] width 8 height 8
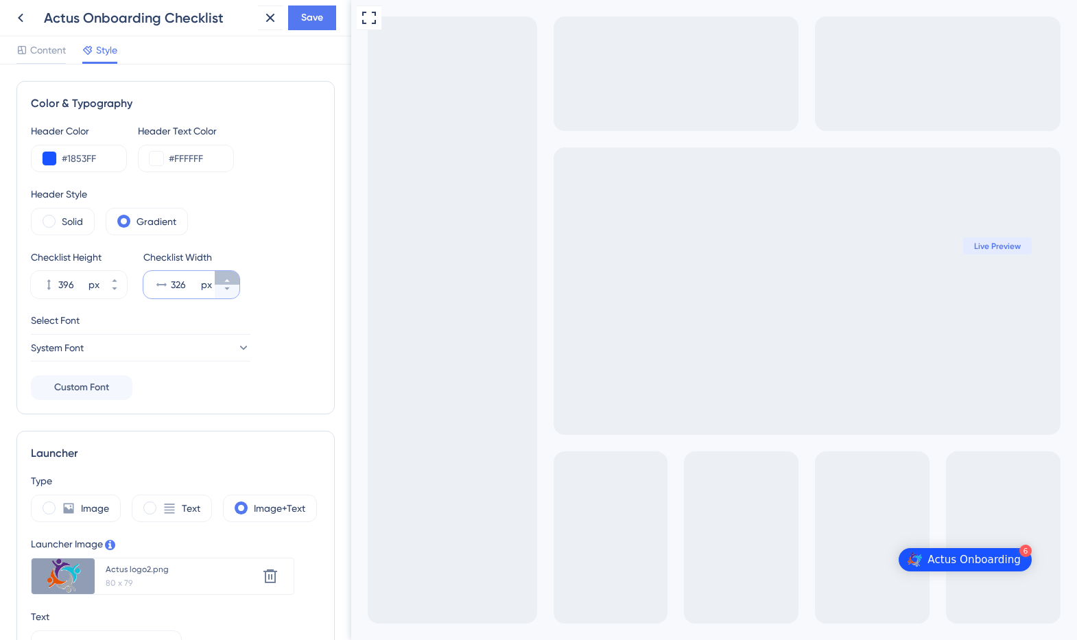
click at [228, 279] on icon at bounding box center [227, 280] width 8 height 8
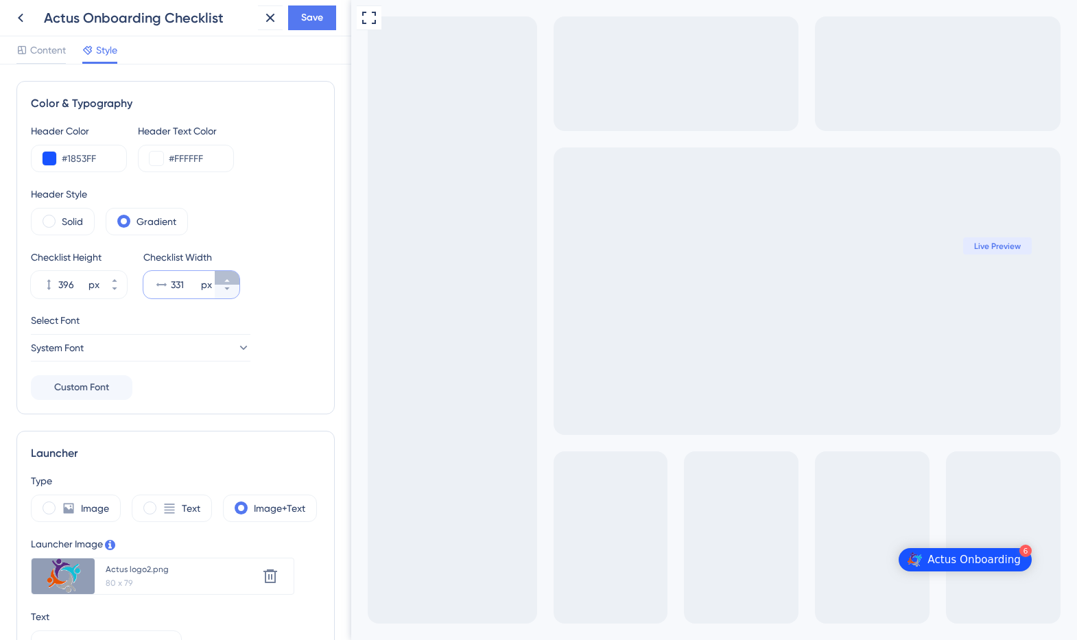
click at [228, 279] on icon at bounding box center [227, 280] width 8 height 8
type input "333"
click at [305, 14] on span "Save" at bounding box center [312, 18] width 22 height 16
click at [18, 18] on icon at bounding box center [20, 18] width 16 height 16
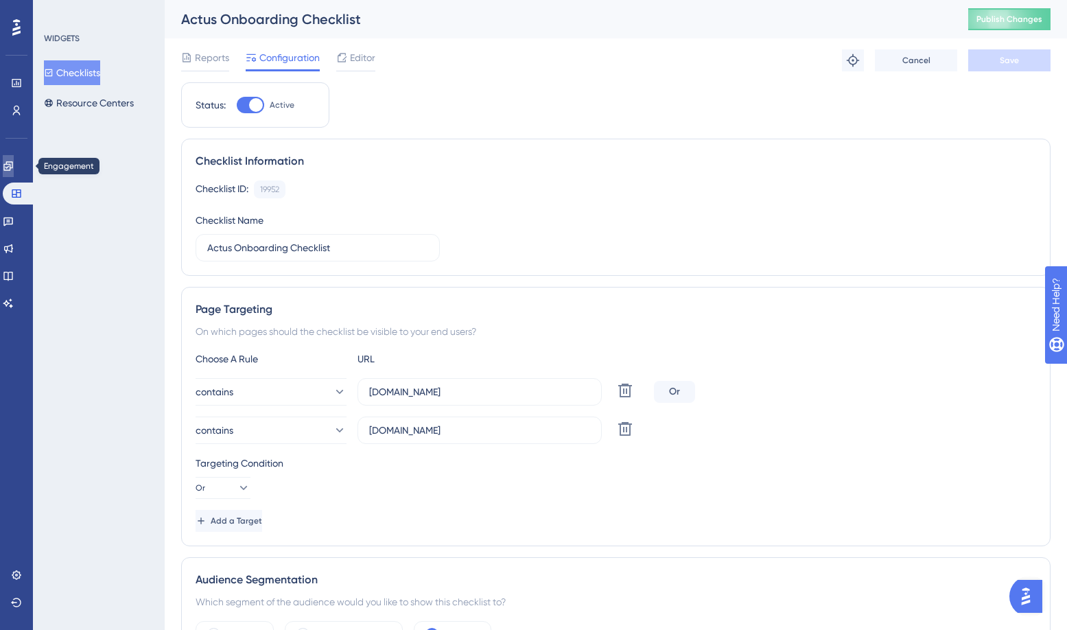
click at [12, 166] on icon at bounding box center [7, 165] width 9 height 9
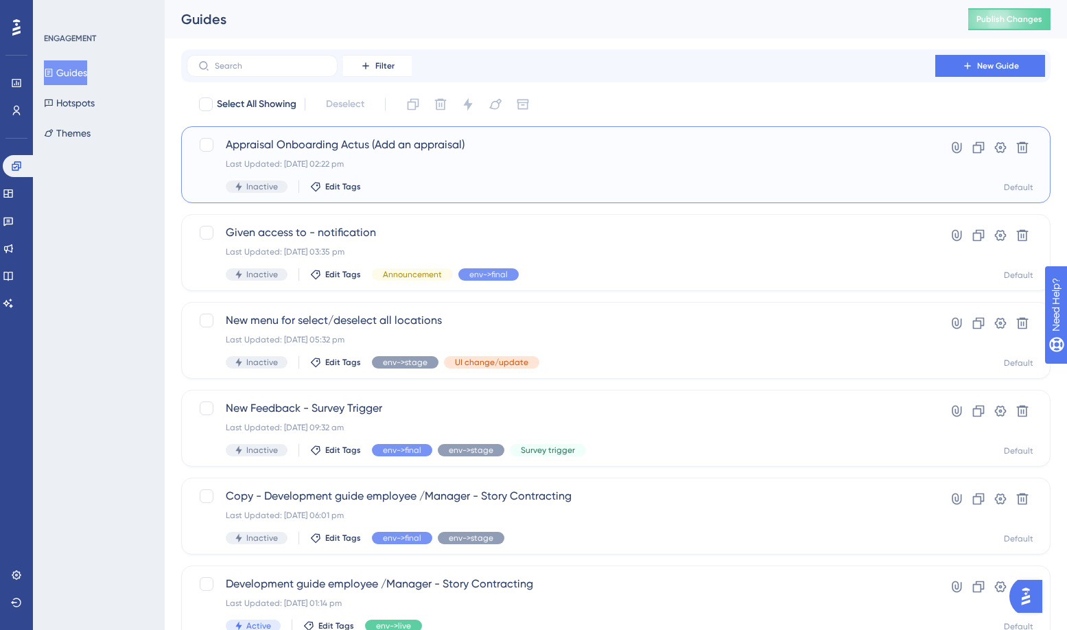
click at [420, 185] on div "Inactive Edit Tags" at bounding box center [561, 186] width 670 height 12
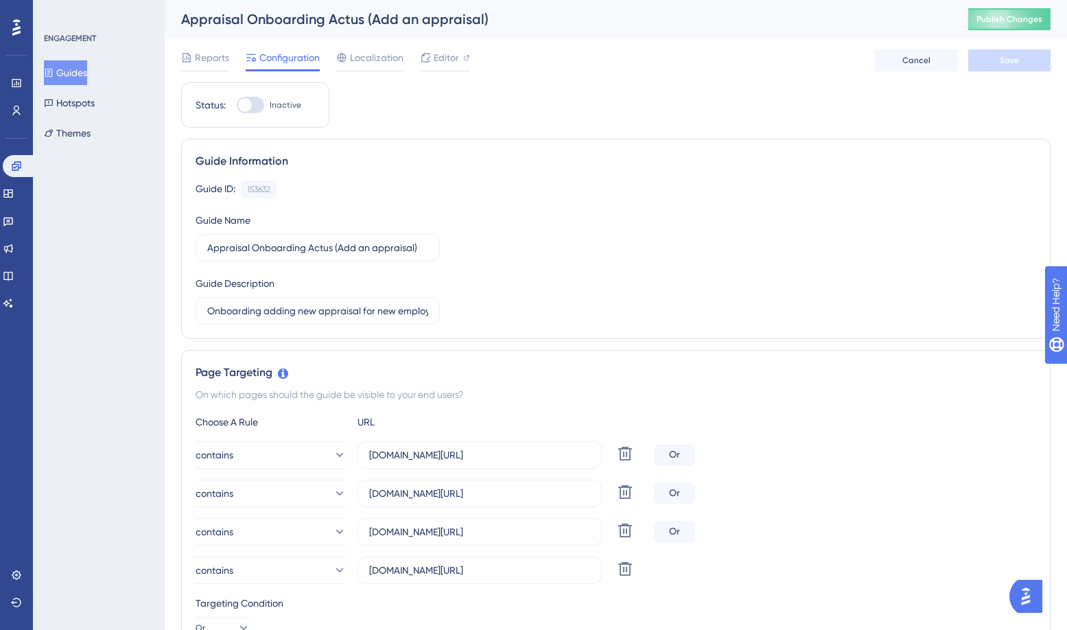
click at [252, 106] on div at bounding box center [250, 105] width 27 height 16
click at [237, 106] on input "Inactive" at bounding box center [236, 105] width 1 height 1
checkbox input "true"
click at [1008, 58] on span "Save" at bounding box center [1009, 60] width 19 height 11
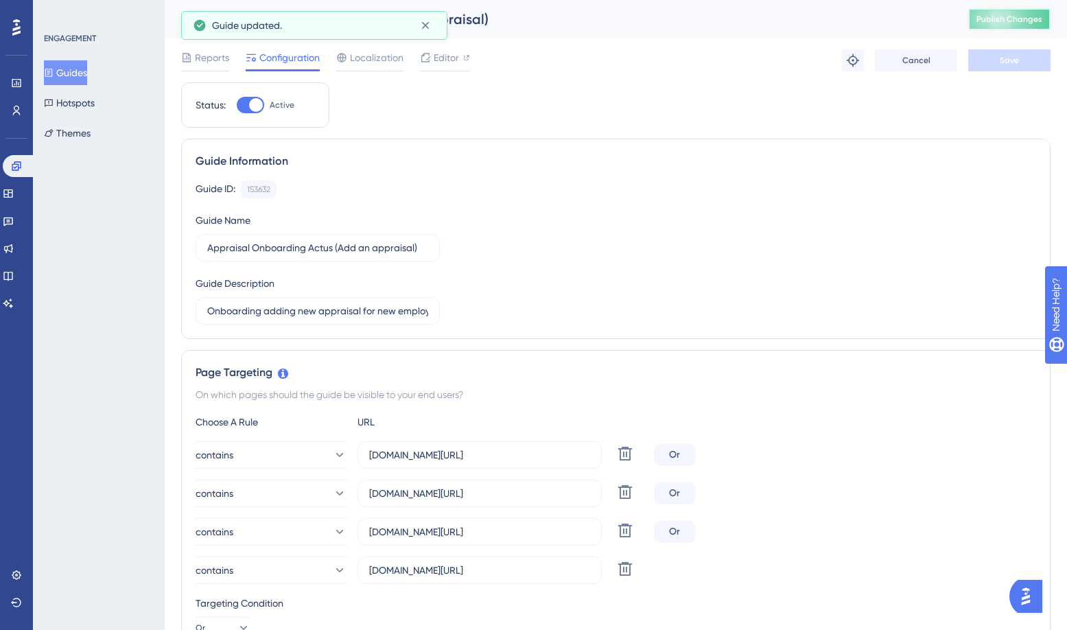
click at [1015, 23] on span "Publish Changes" at bounding box center [1009, 19] width 66 height 11
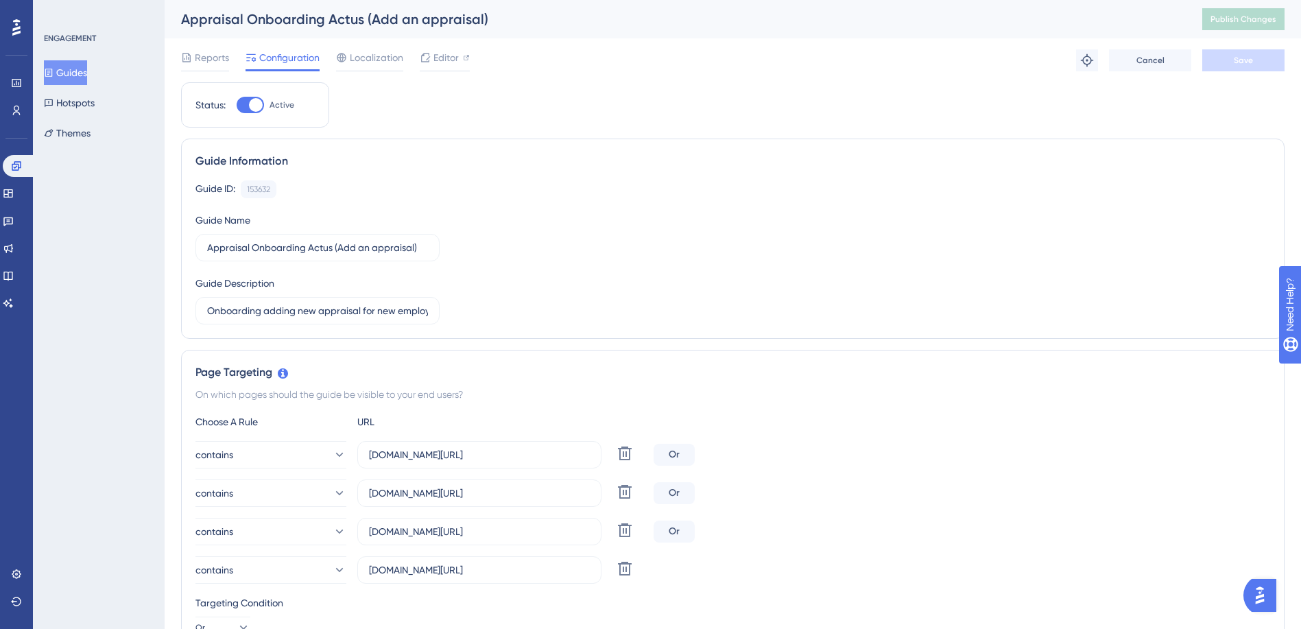
click at [216, 49] on div "Reports Configuration Localization Editor Troubleshoot Cancel Save" at bounding box center [733, 60] width 1104 height 44
click at [214, 55] on span "Reports" at bounding box center [212, 57] width 34 height 16
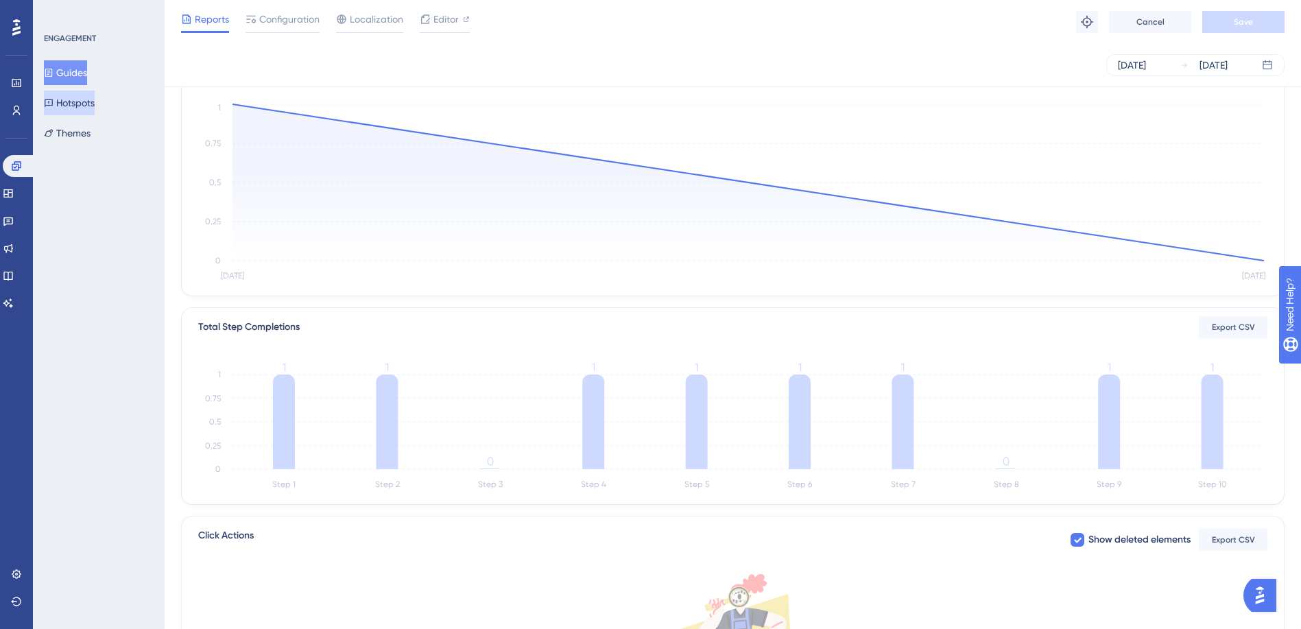
scroll to position [123, 0]
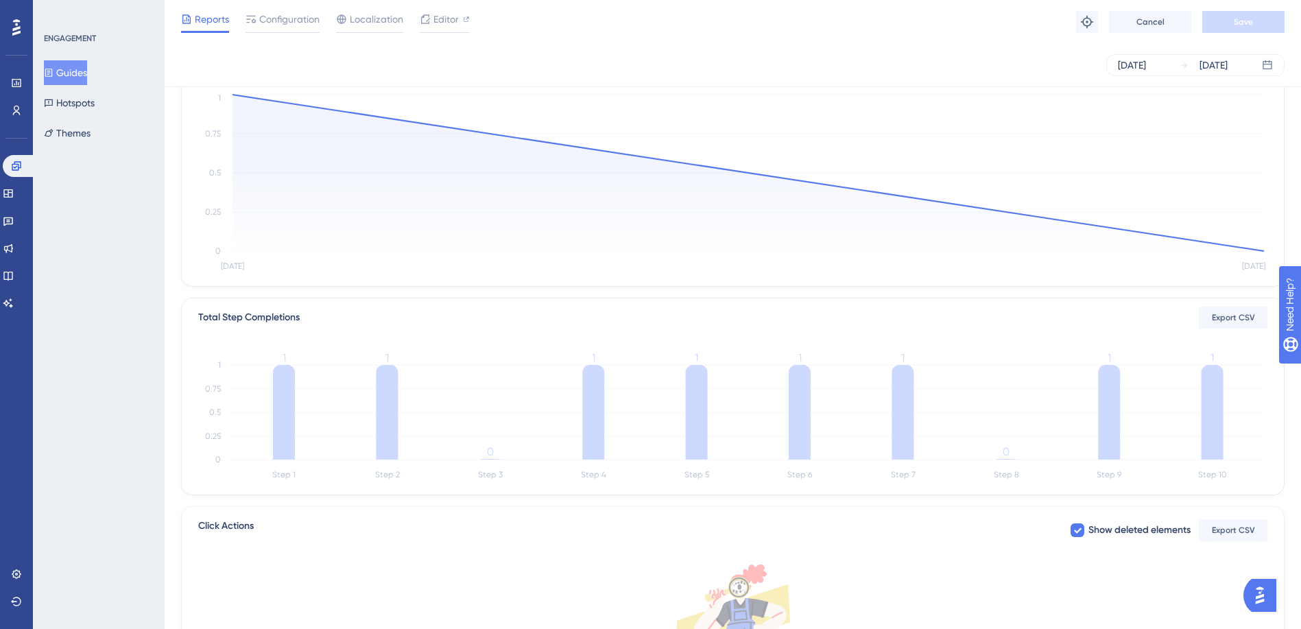
click at [75, 76] on button "Guides" at bounding box center [65, 72] width 43 height 25
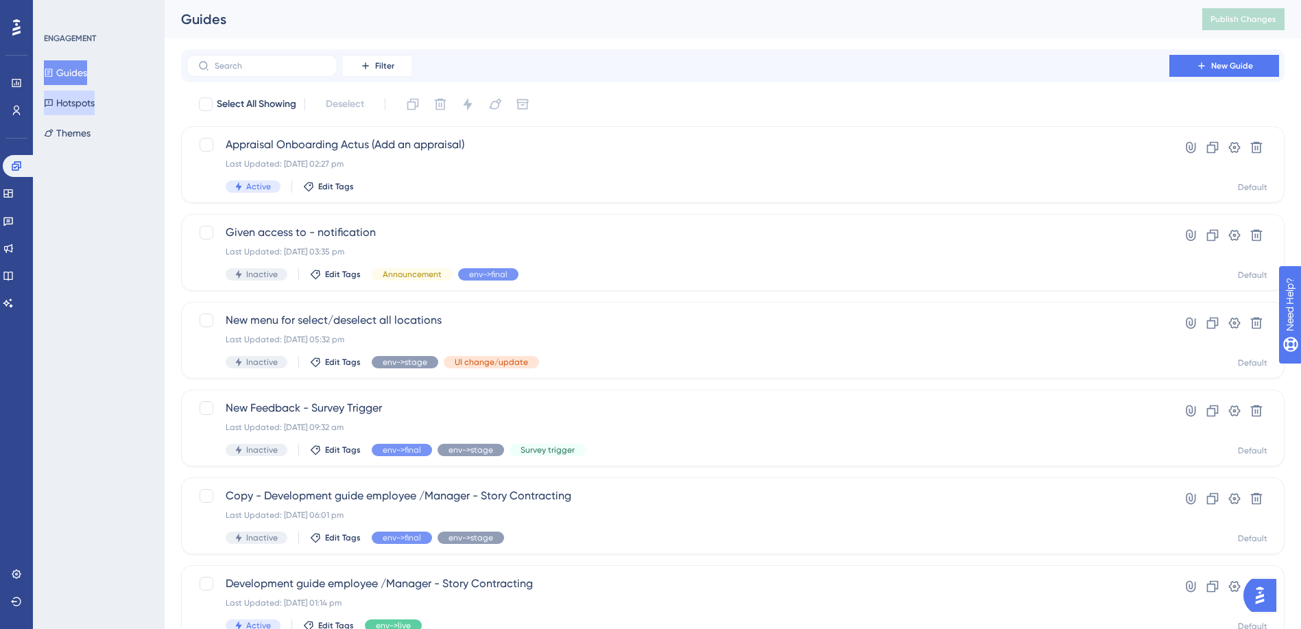
click at [92, 104] on button "Hotspots" at bounding box center [69, 103] width 51 height 25
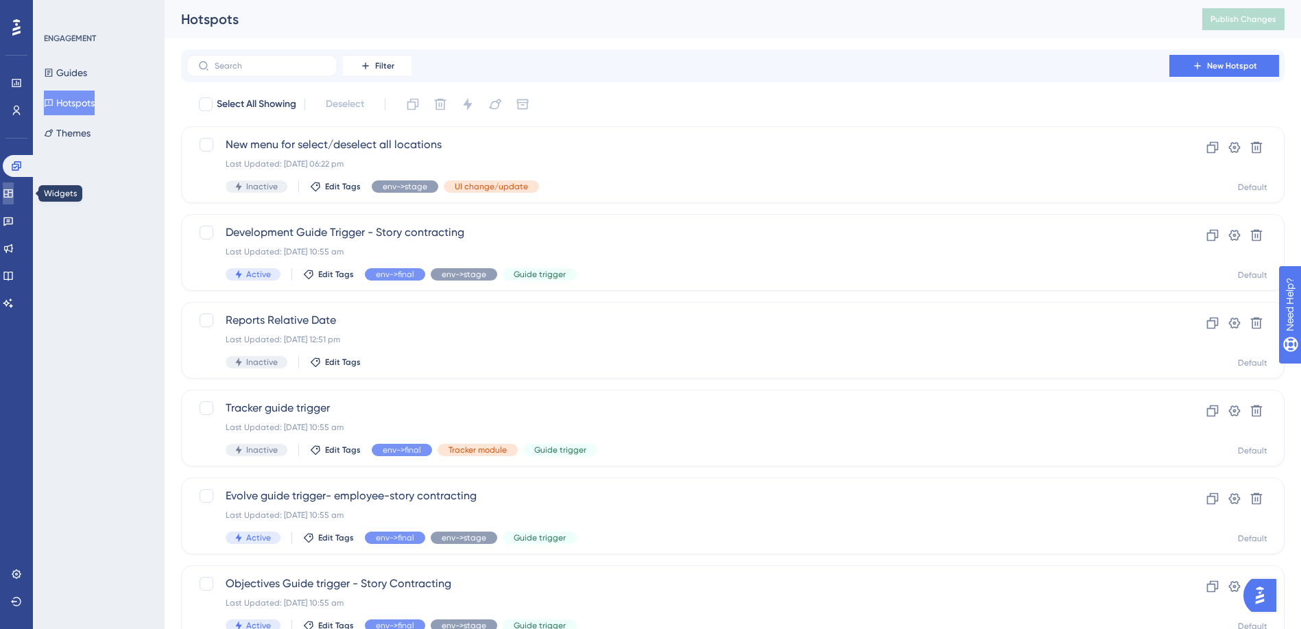
click at [14, 194] on link at bounding box center [8, 193] width 11 height 22
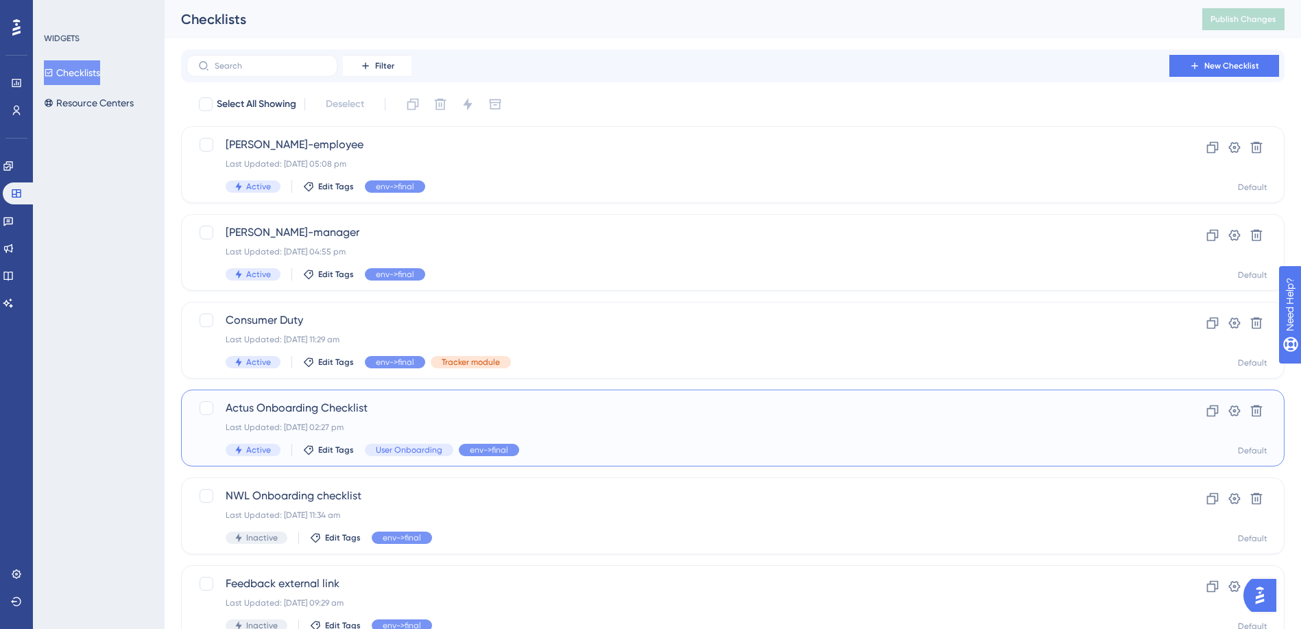
click at [263, 405] on span "Actus Onboarding Checklist" at bounding box center [678, 408] width 905 height 16
